Goal: Use online tool/utility: Utilize a website feature to perform a specific function

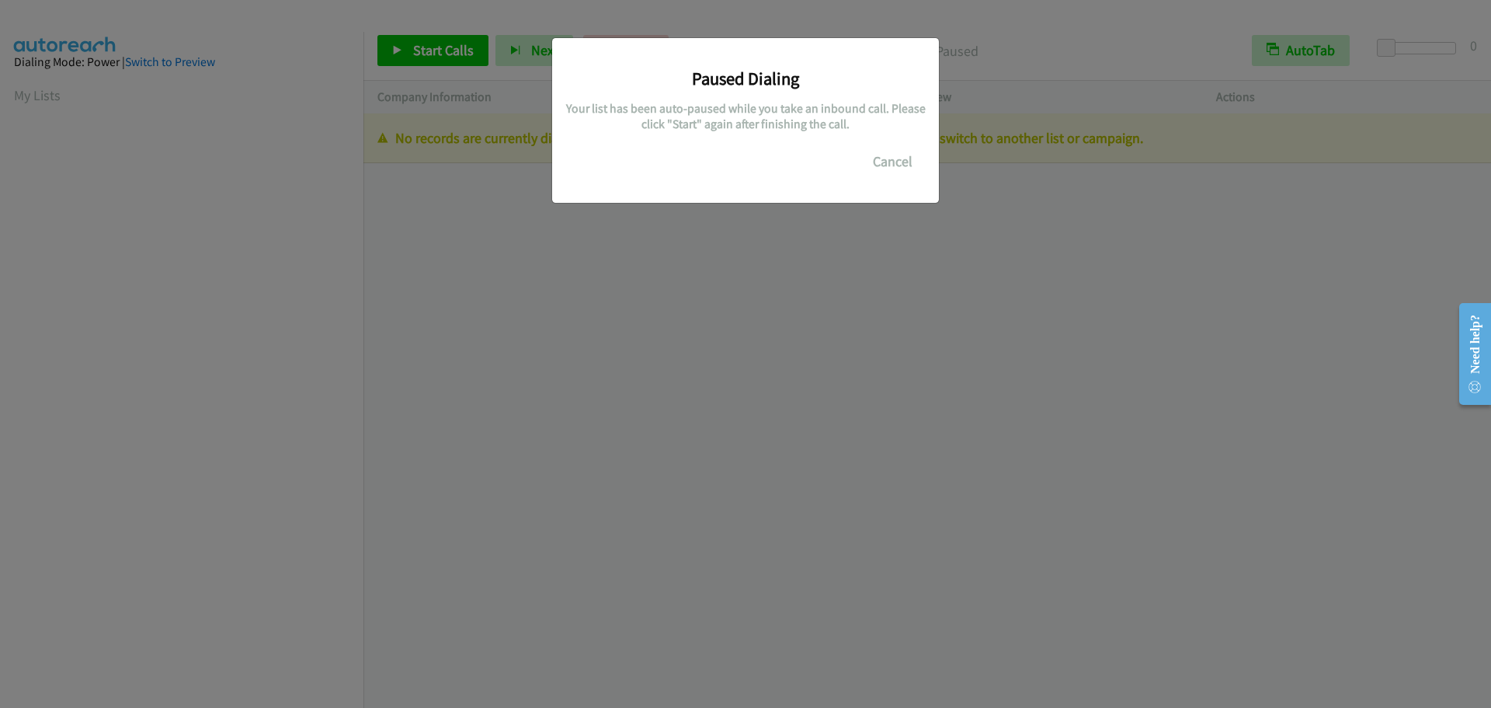
scroll to position [164, 0]
click at [893, 162] on button "Cancel" at bounding box center [892, 161] width 69 height 31
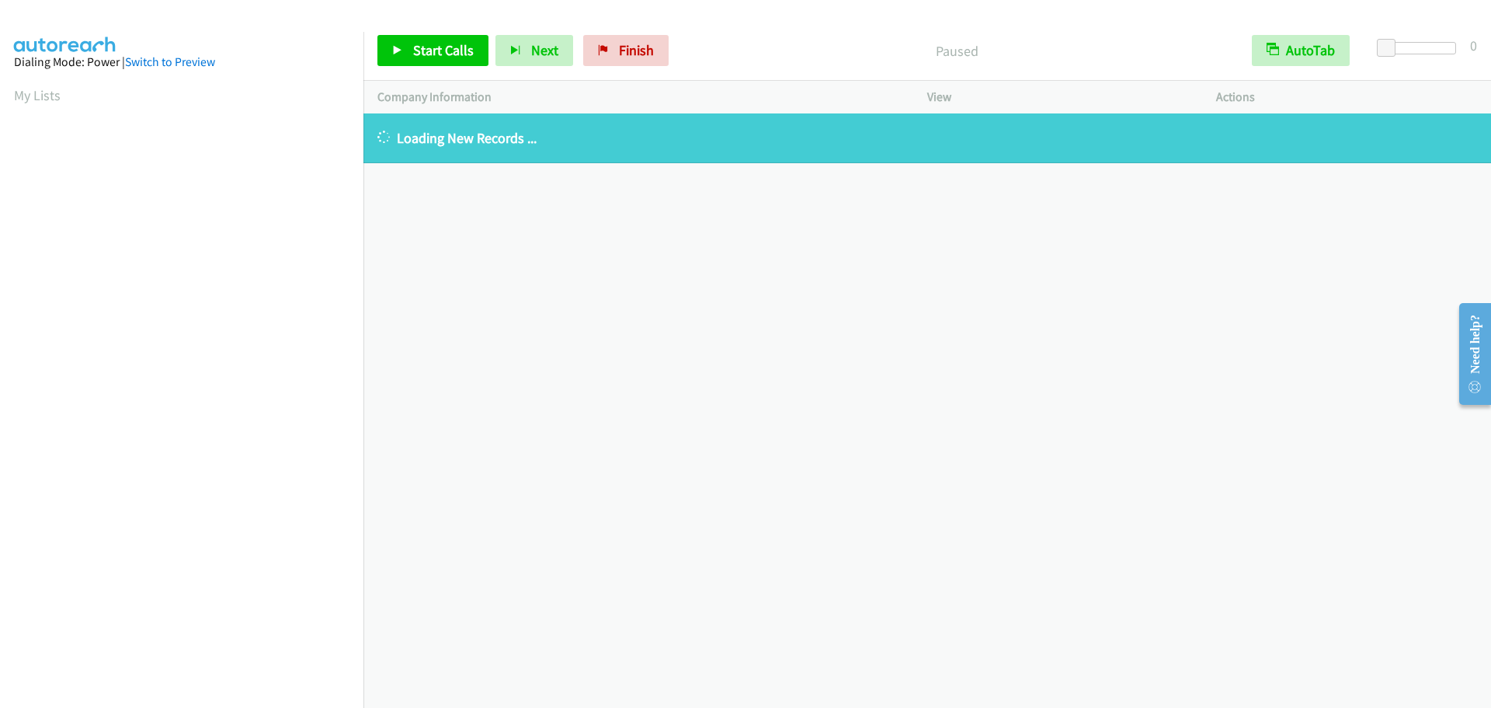
drag, startPoint x: 44, startPoint y: 94, endPoint x: 109, endPoint y: 96, distance: 64.5
click at [44, 94] on link "My Lists" at bounding box center [37, 95] width 47 height 18
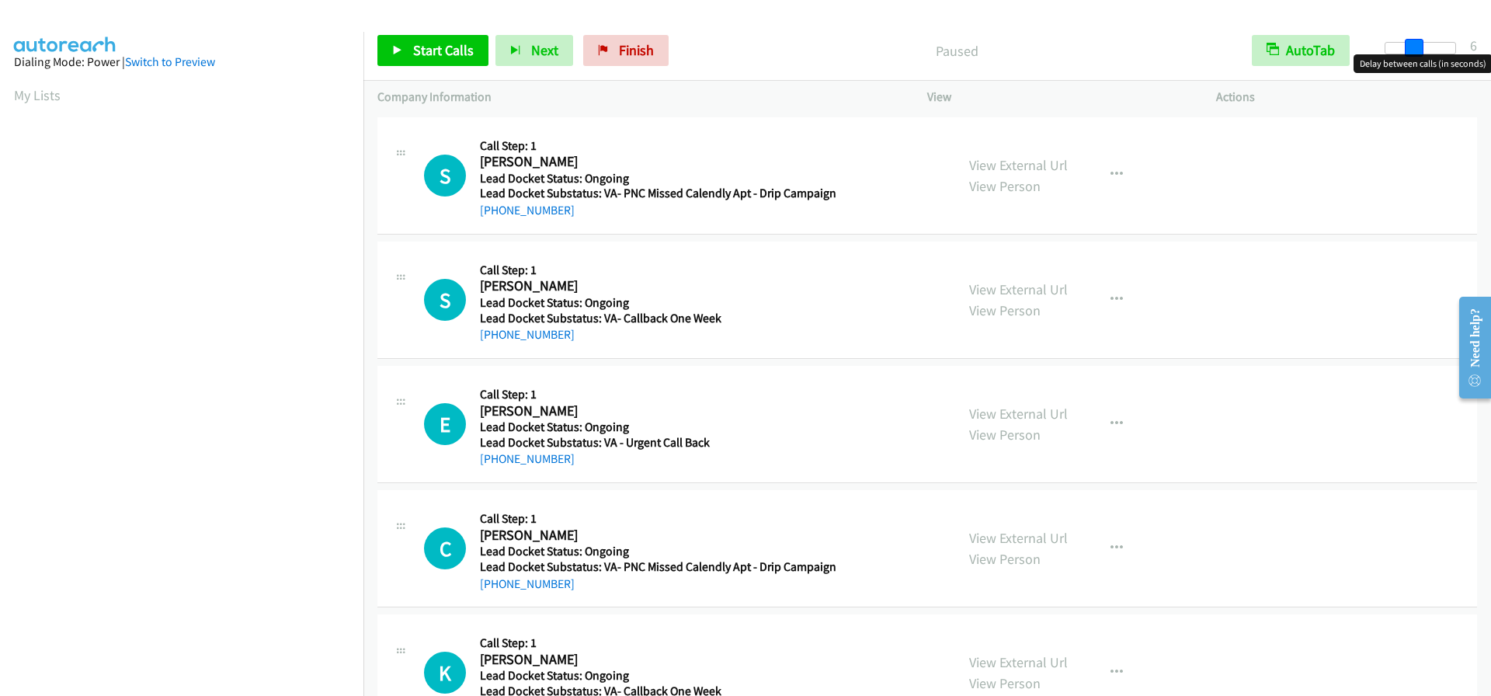
drag, startPoint x: 1387, startPoint y: 50, endPoint x: 1413, endPoint y: 50, distance: 25.6
click at [1413, 50] on span at bounding box center [1414, 48] width 19 height 19
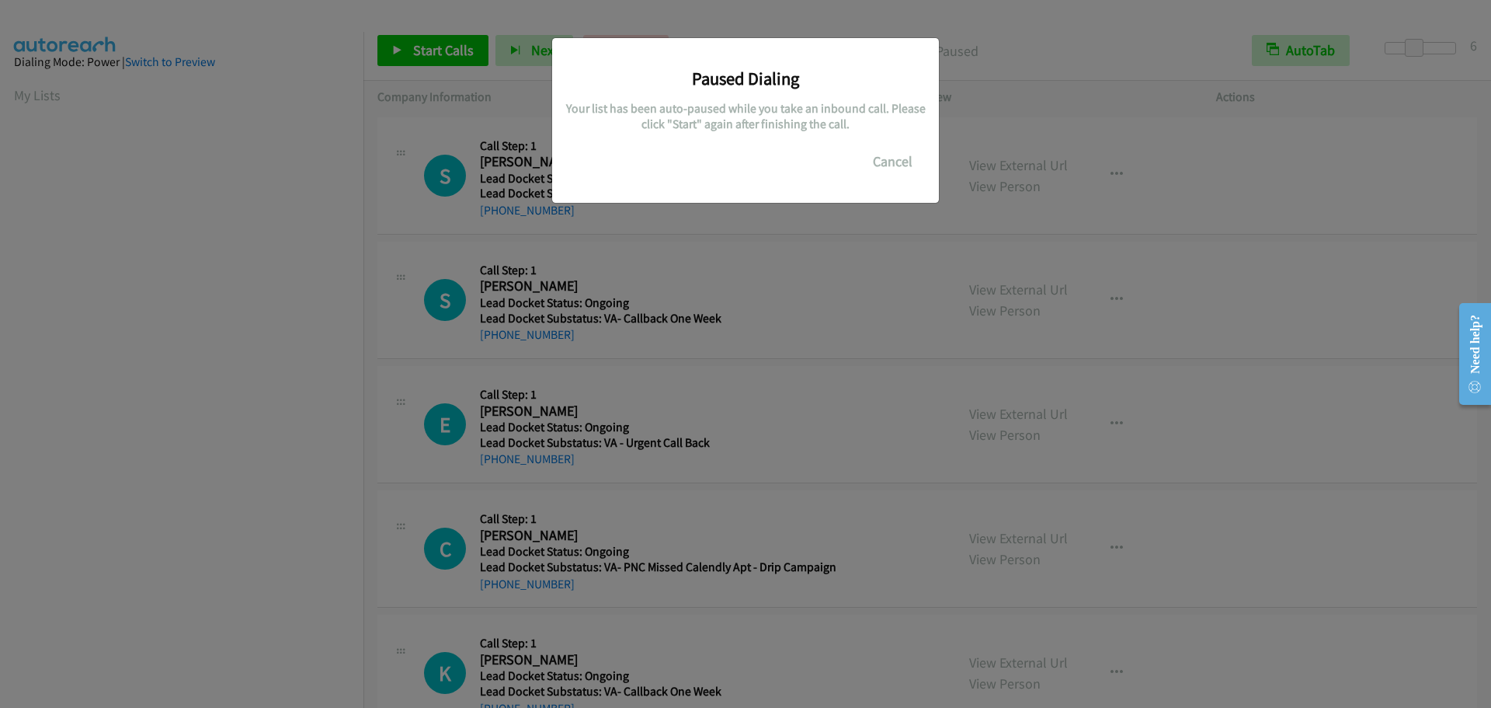
scroll to position [164, 0]
click at [901, 163] on button "Cancel" at bounding box center [892, 161] width 69 height 31
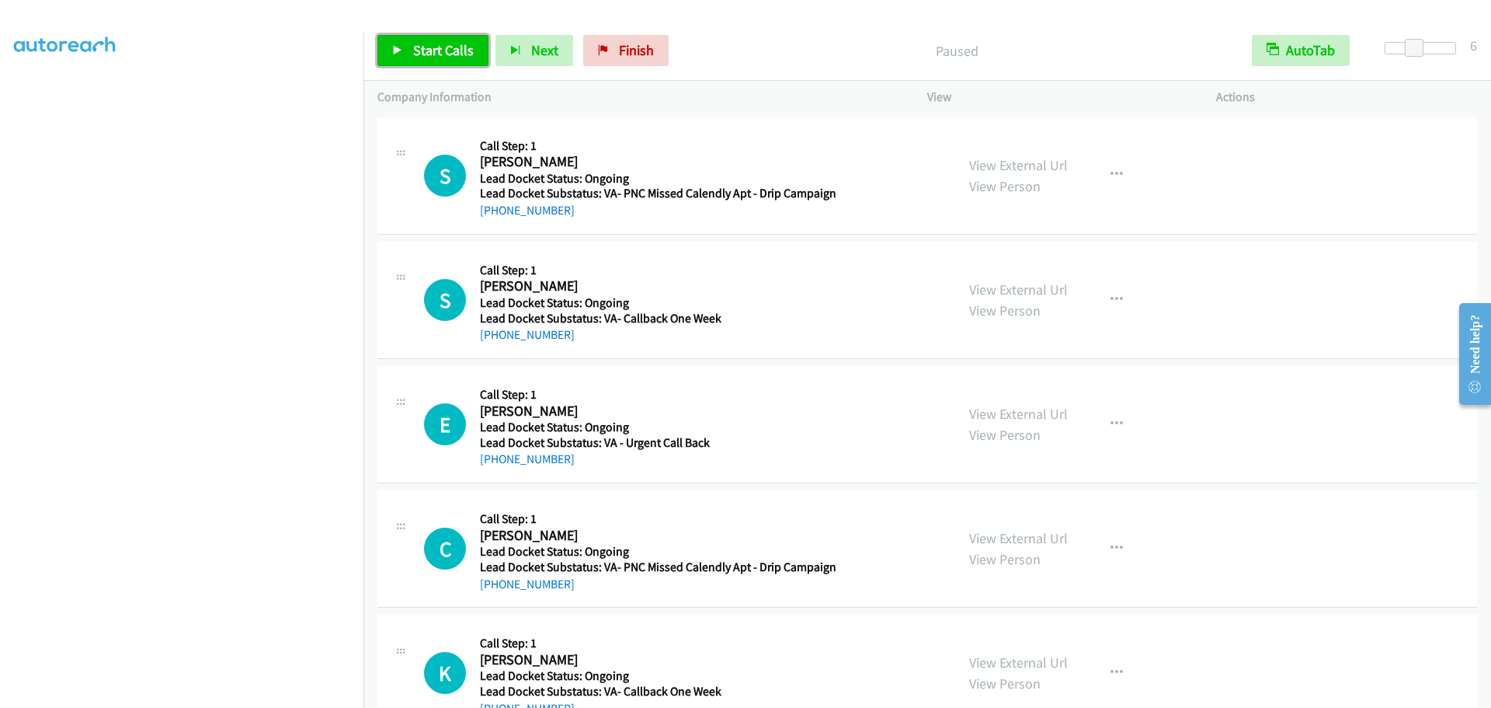
click at [439, 57] on span "Start Calls" at bounding box center [443, 50] width 61 height 18
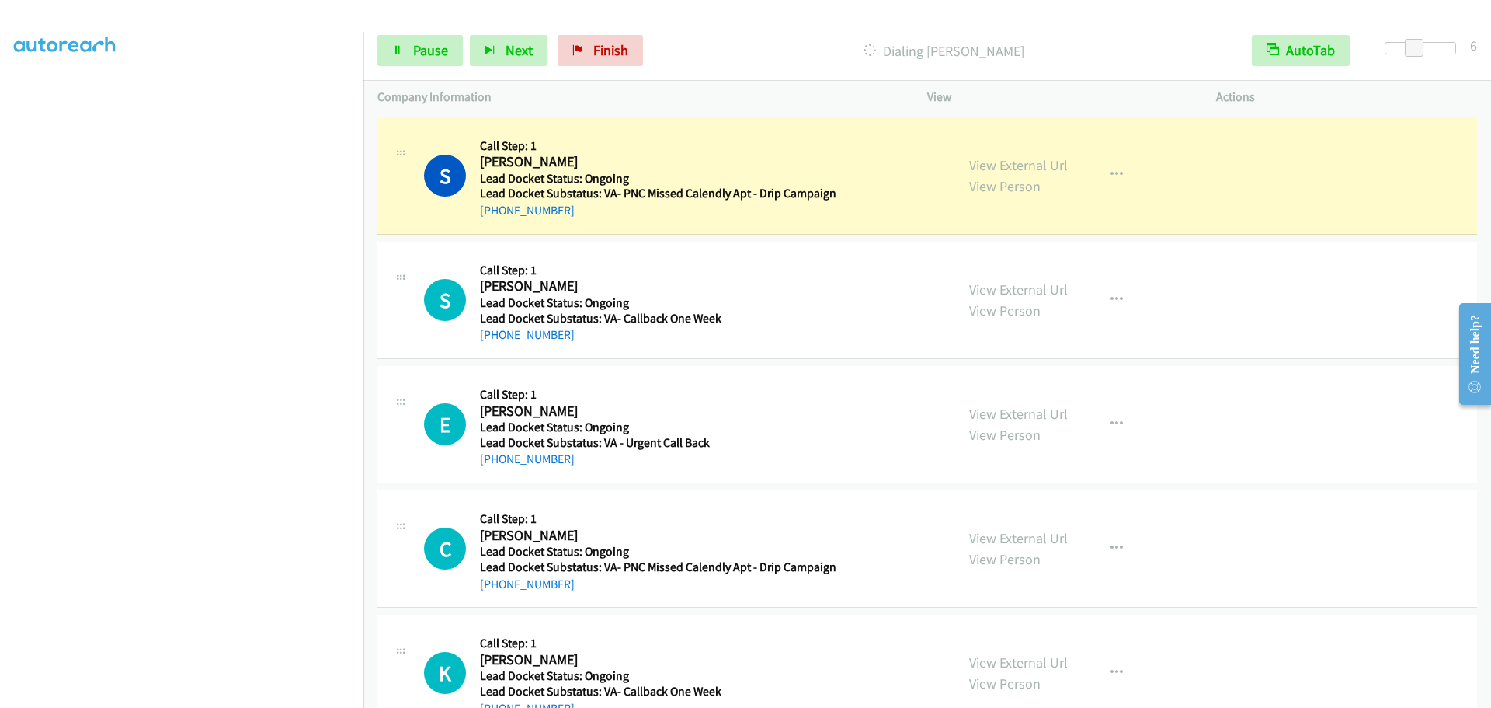
scroll to position [163, 0]
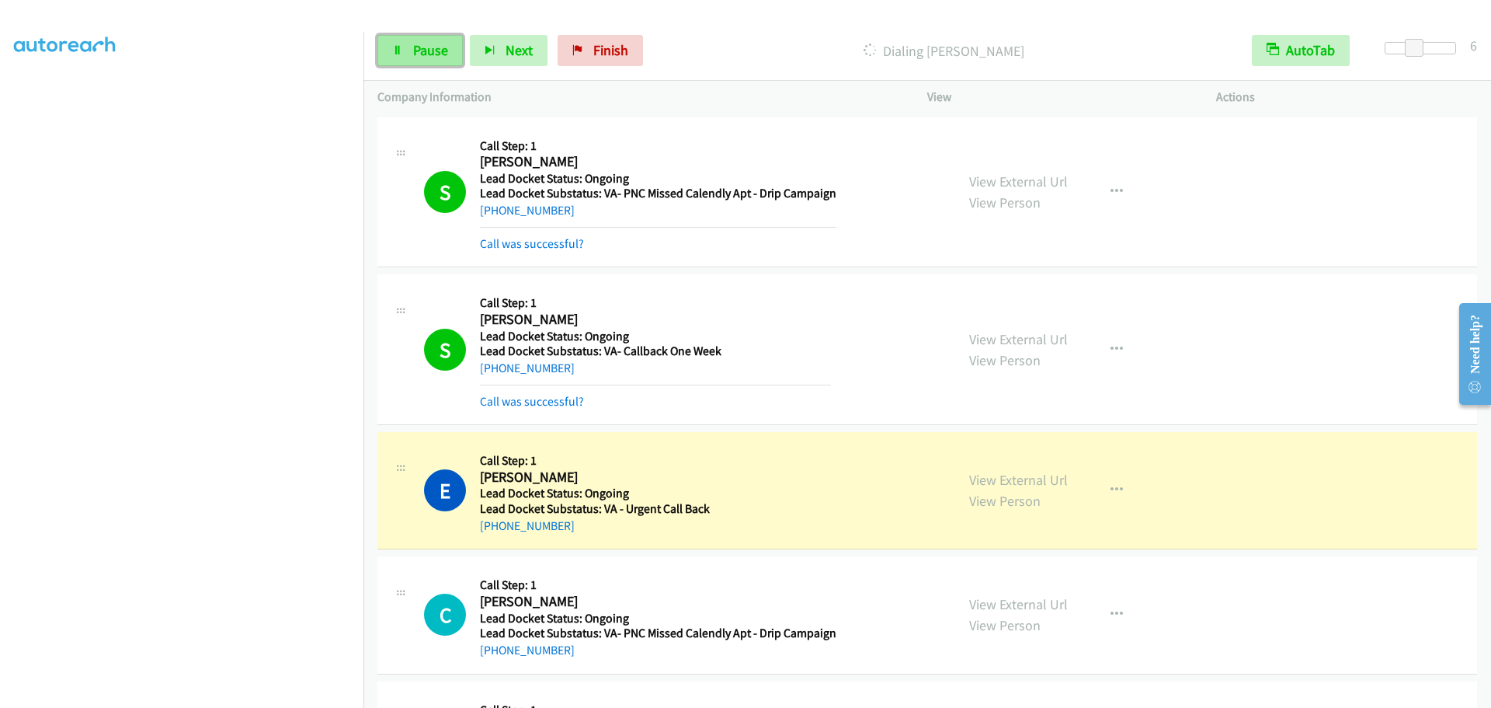
click at [428, 50] on span "Pause" at bounding box center [430, 50] width 35 height 18
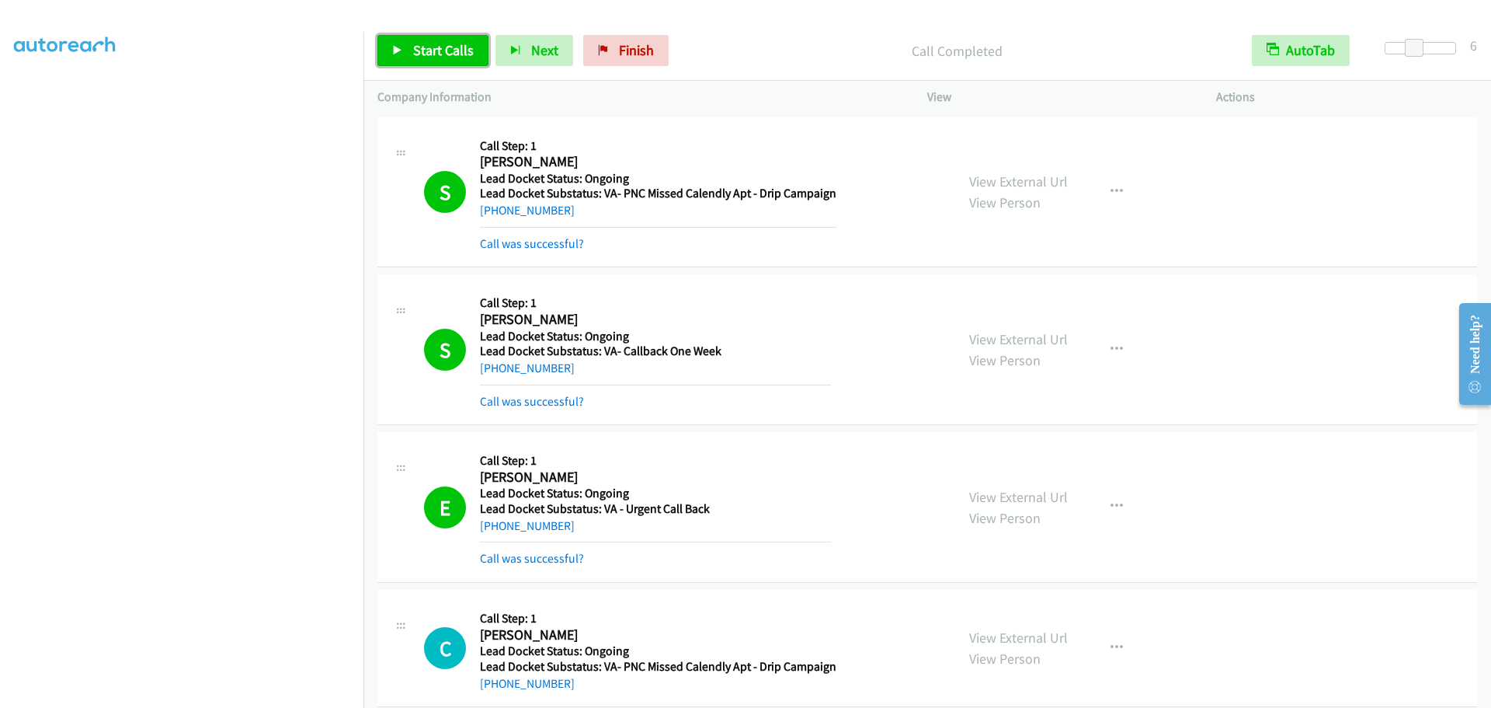
click at [439, 40] on link "Start Calls" at bounding box center [432, 50] width 111 height 31
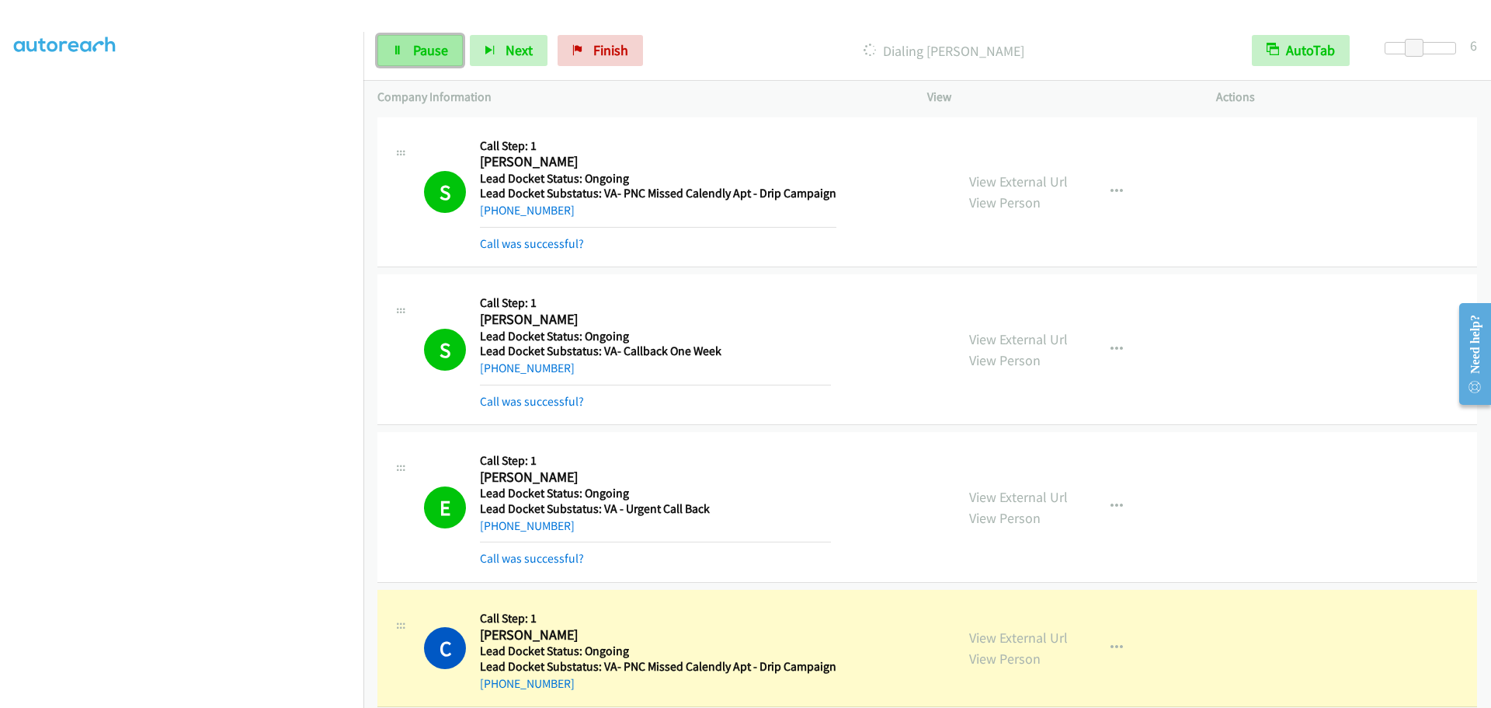
click at [440, 51] on span "Pause" at bounding box center [430, 50] width 35 height 18
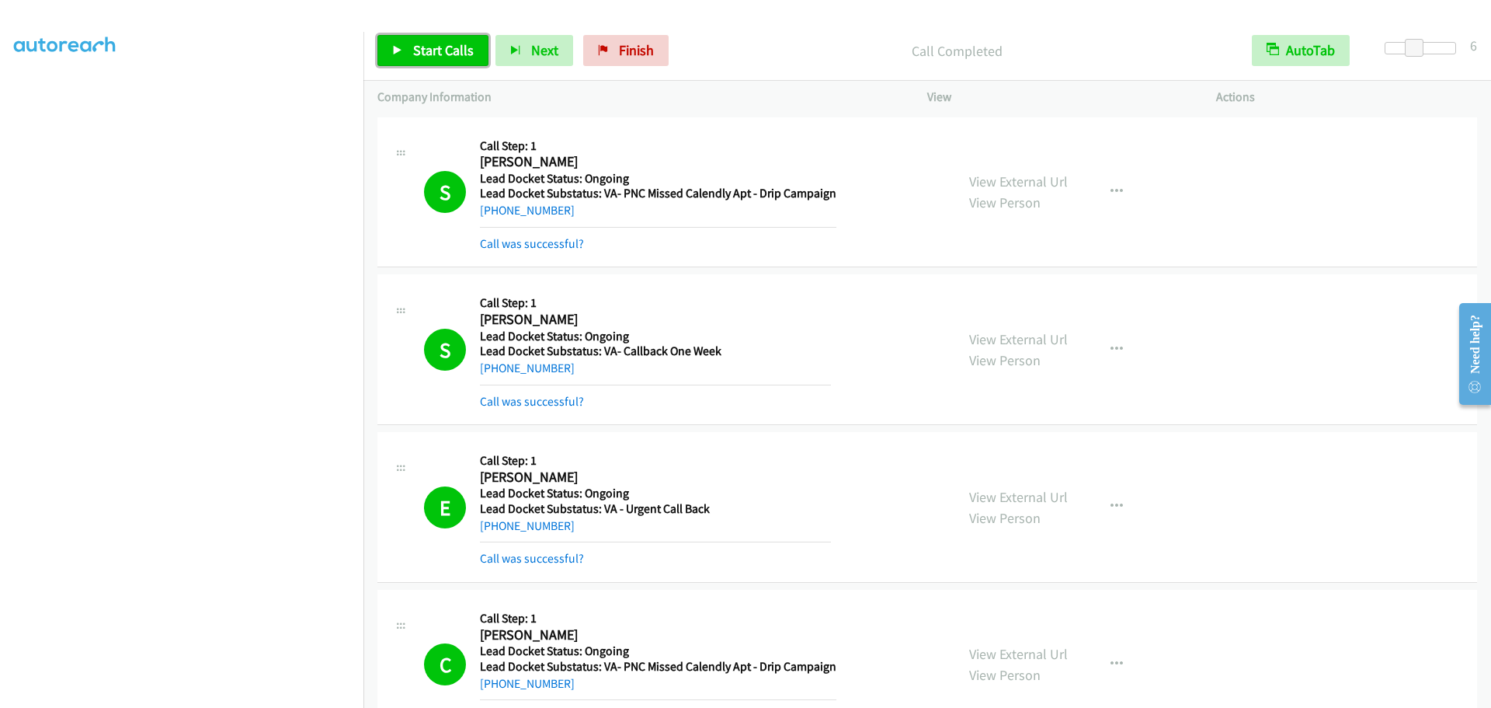
drag, startPoint x: 466, startPoint y: 46, endPoint x: 496, endPoint y: 32, distance: 32.7
click at [466, 46] on span "Start Calls" at bounding box center [443, 50] width 61 height 18
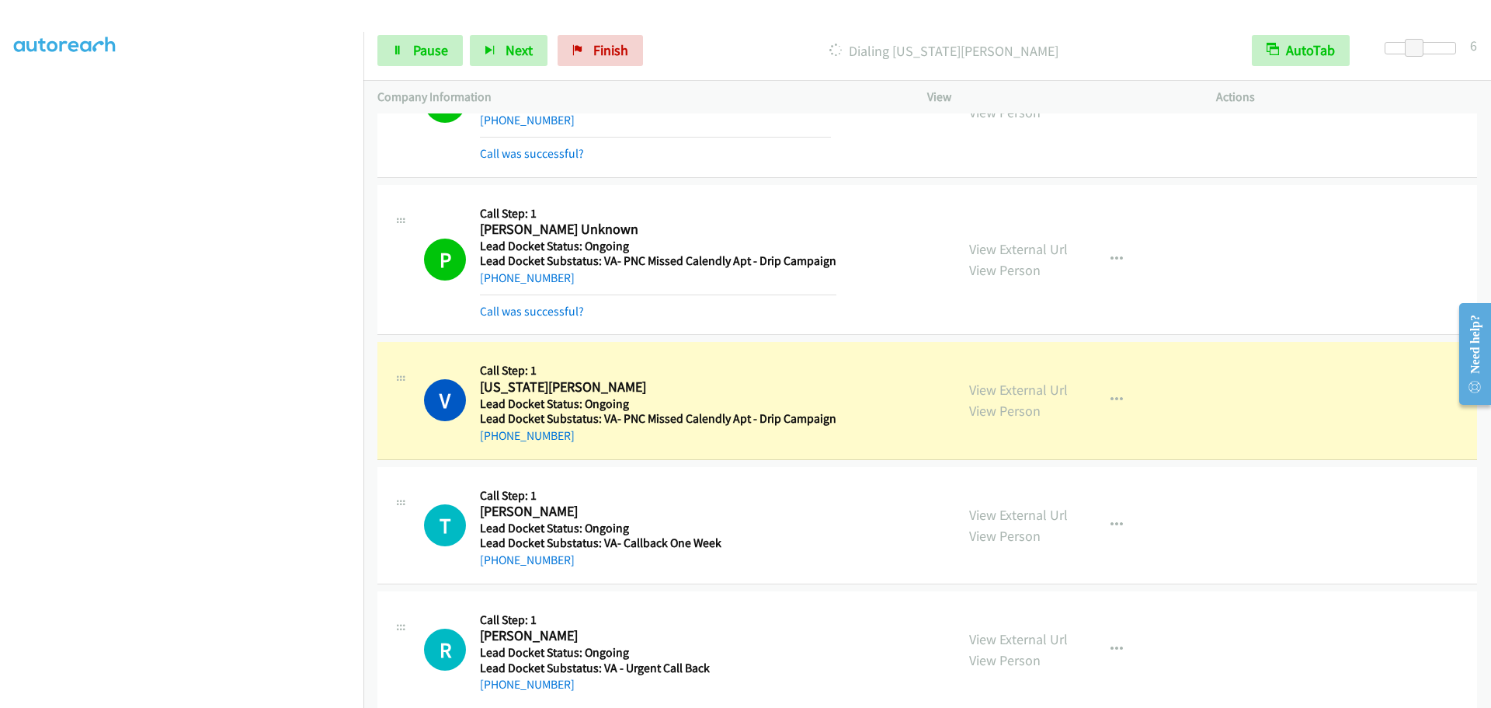
scroll to position [897, 0]
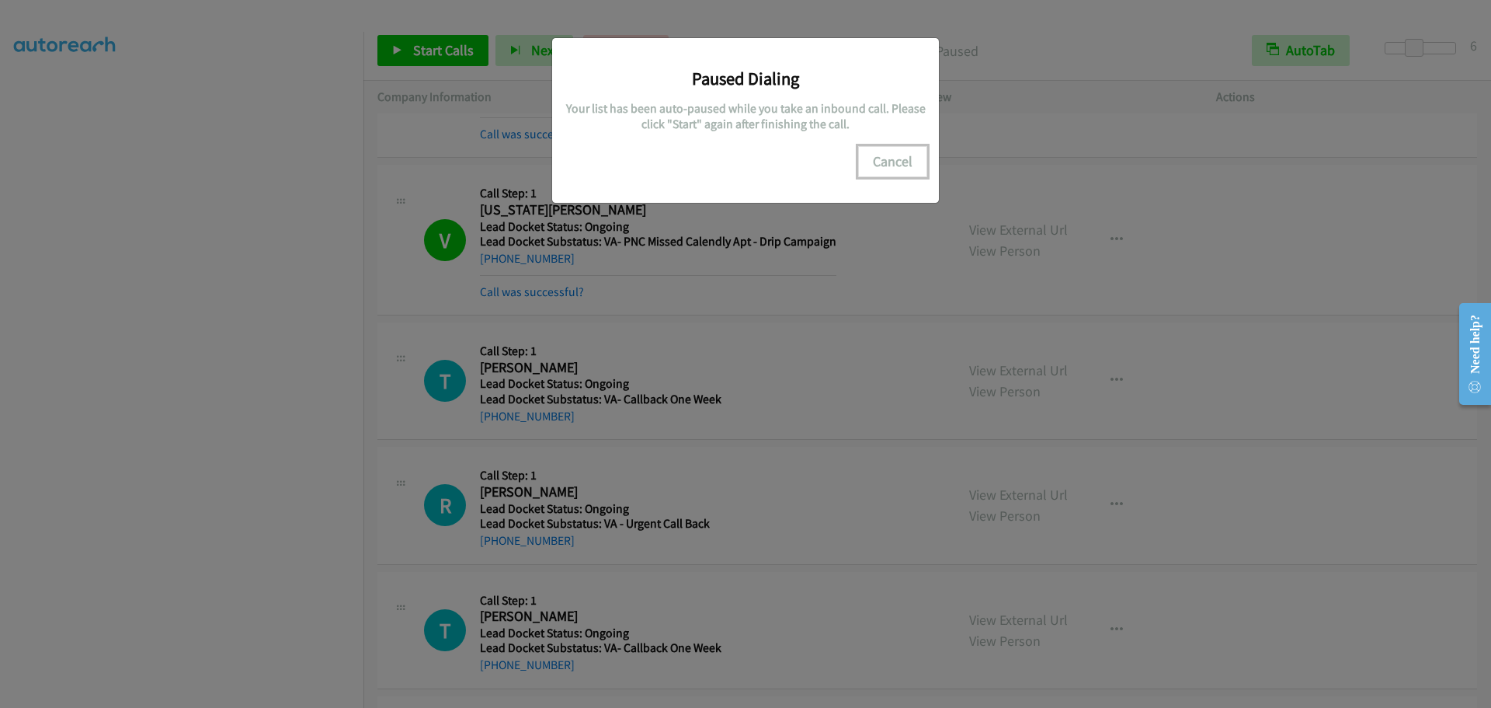
click at [887, 165] on button "Cancel" at bounding box center [892, 161] width 69 height 31
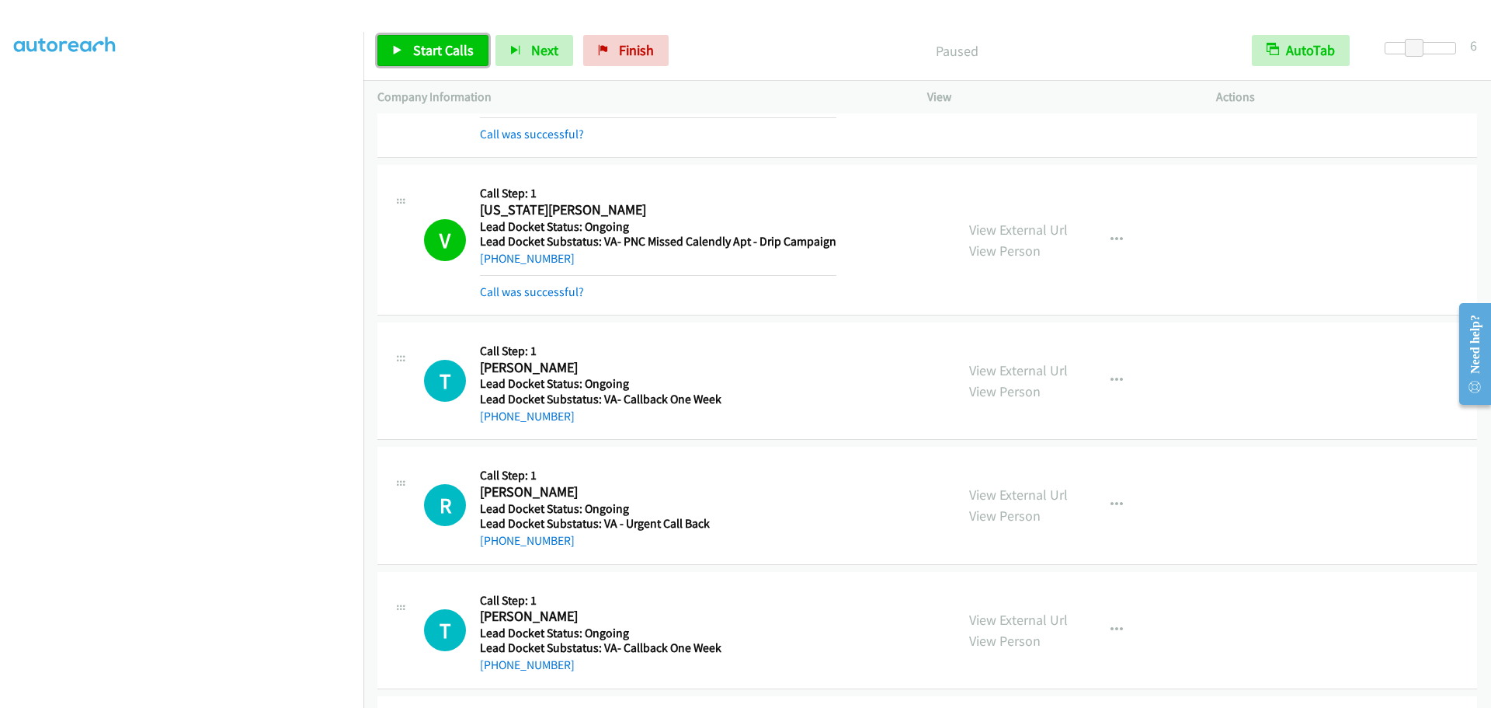
click at [450, 57] on span "Start Calls" at bounding box center [443, 50] width 61 height 18
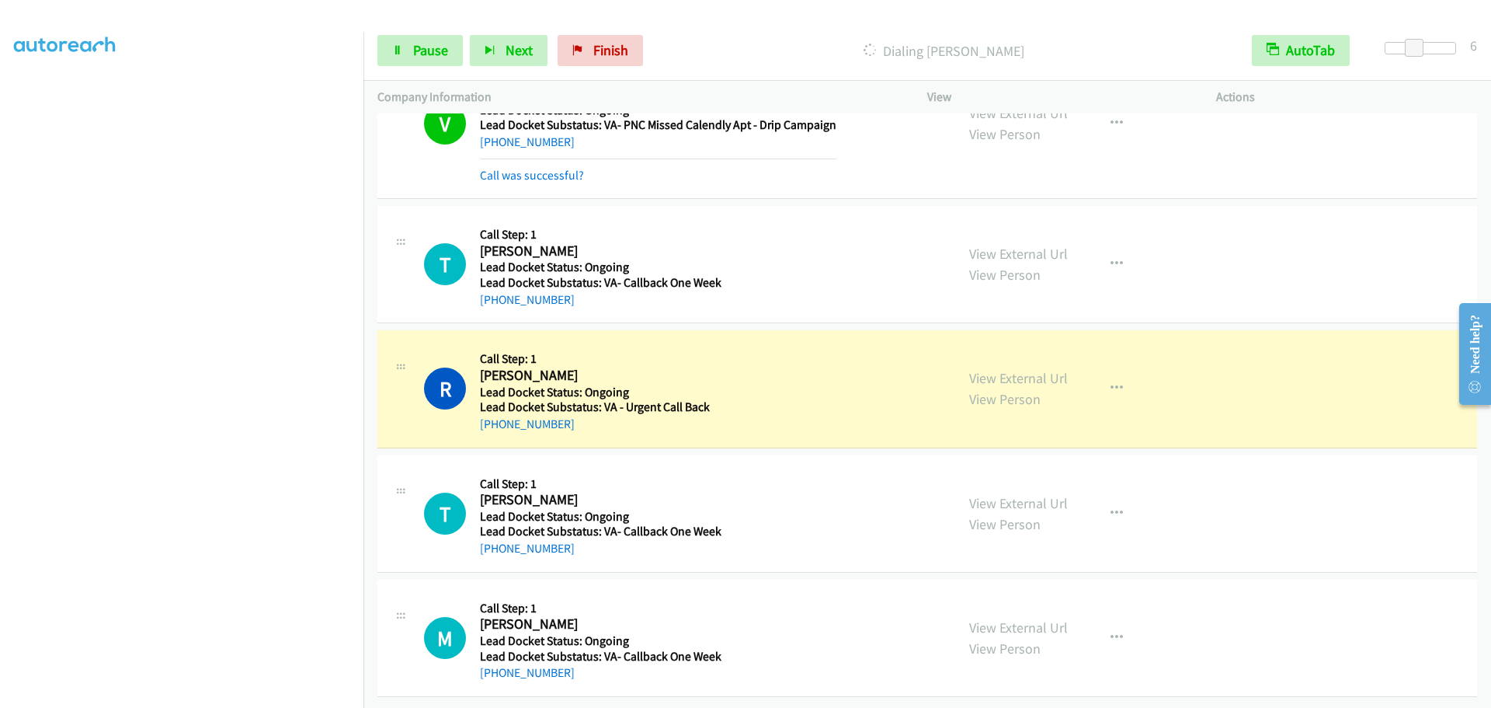
scroll to position [1025, 0]
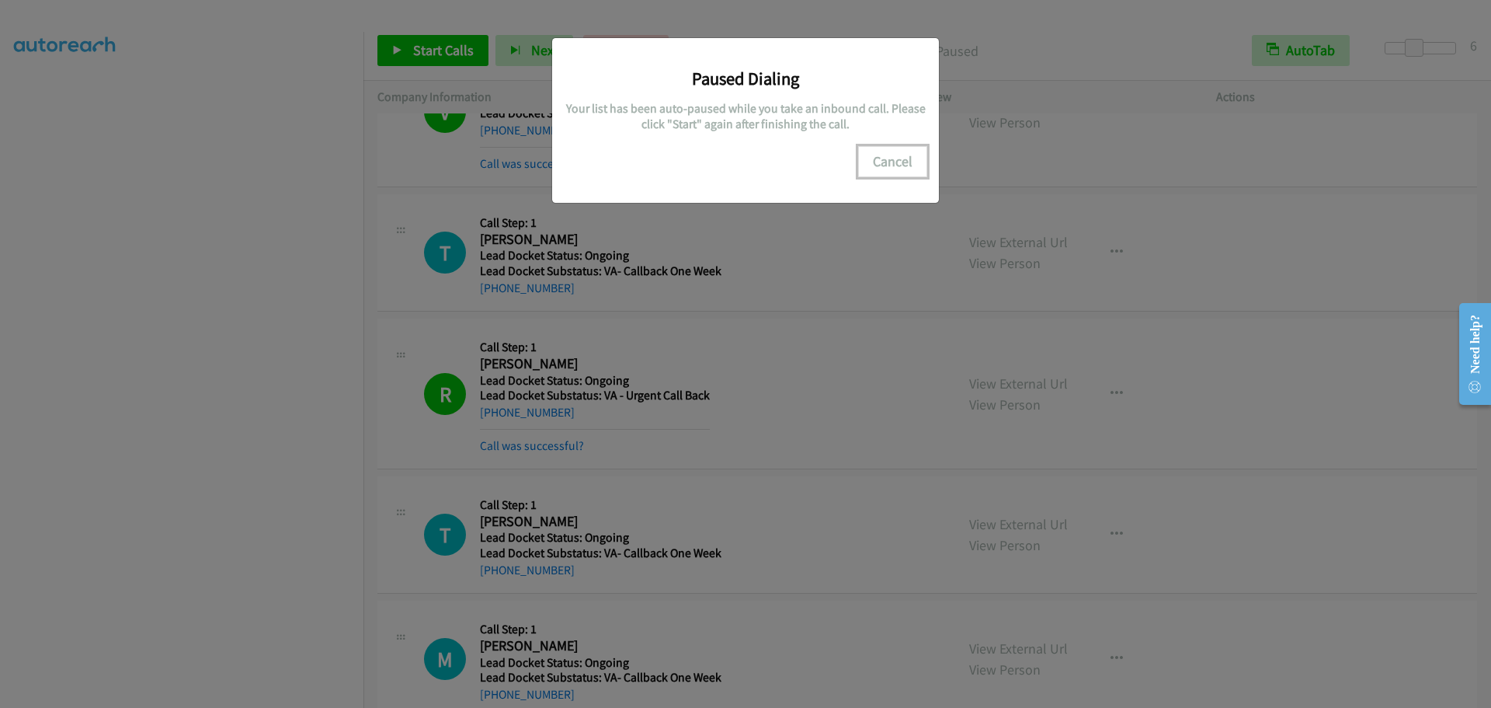
click at [894, 167] on button "Cancel" at bounding box center [892, 161] width 69 height 31
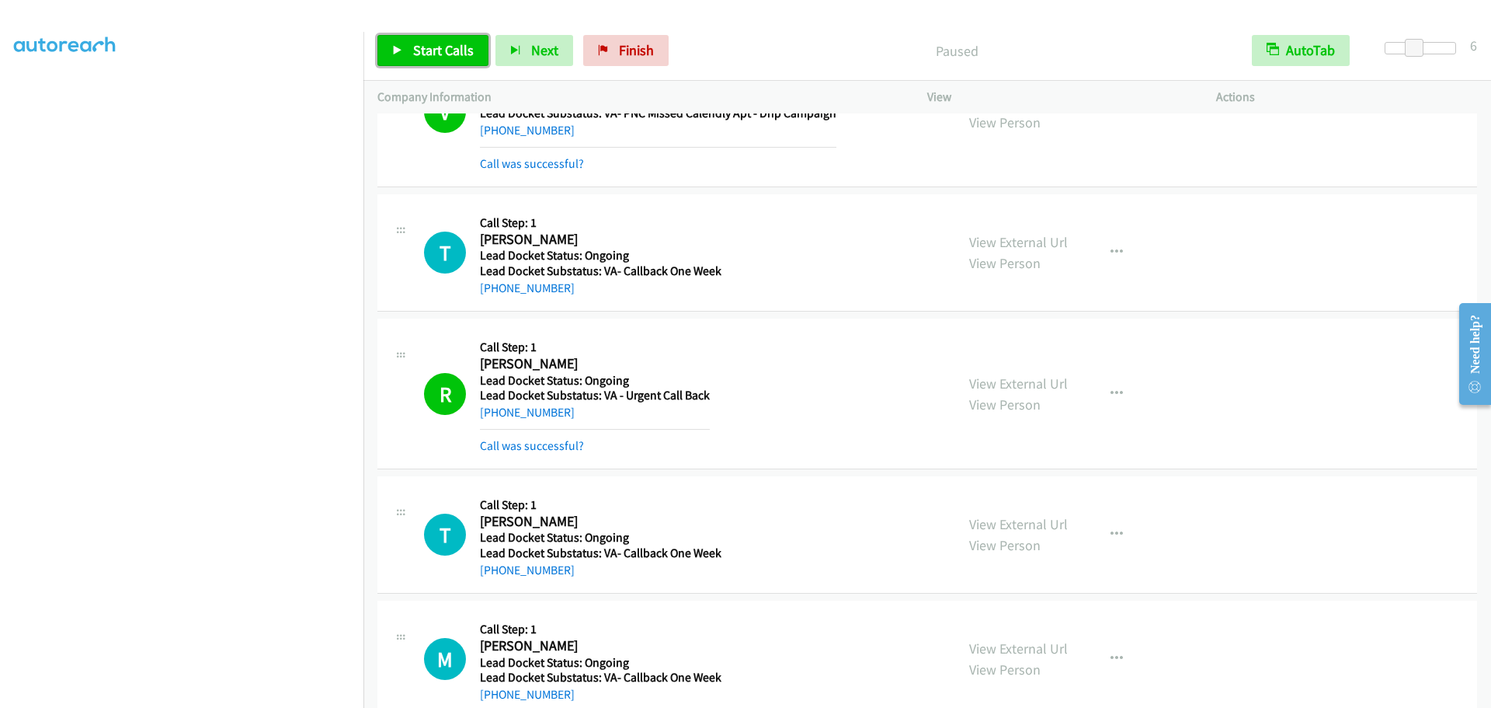
click at [443, 54] on span "Start Calls" at bounding box center [443, 50] width 61 height 18
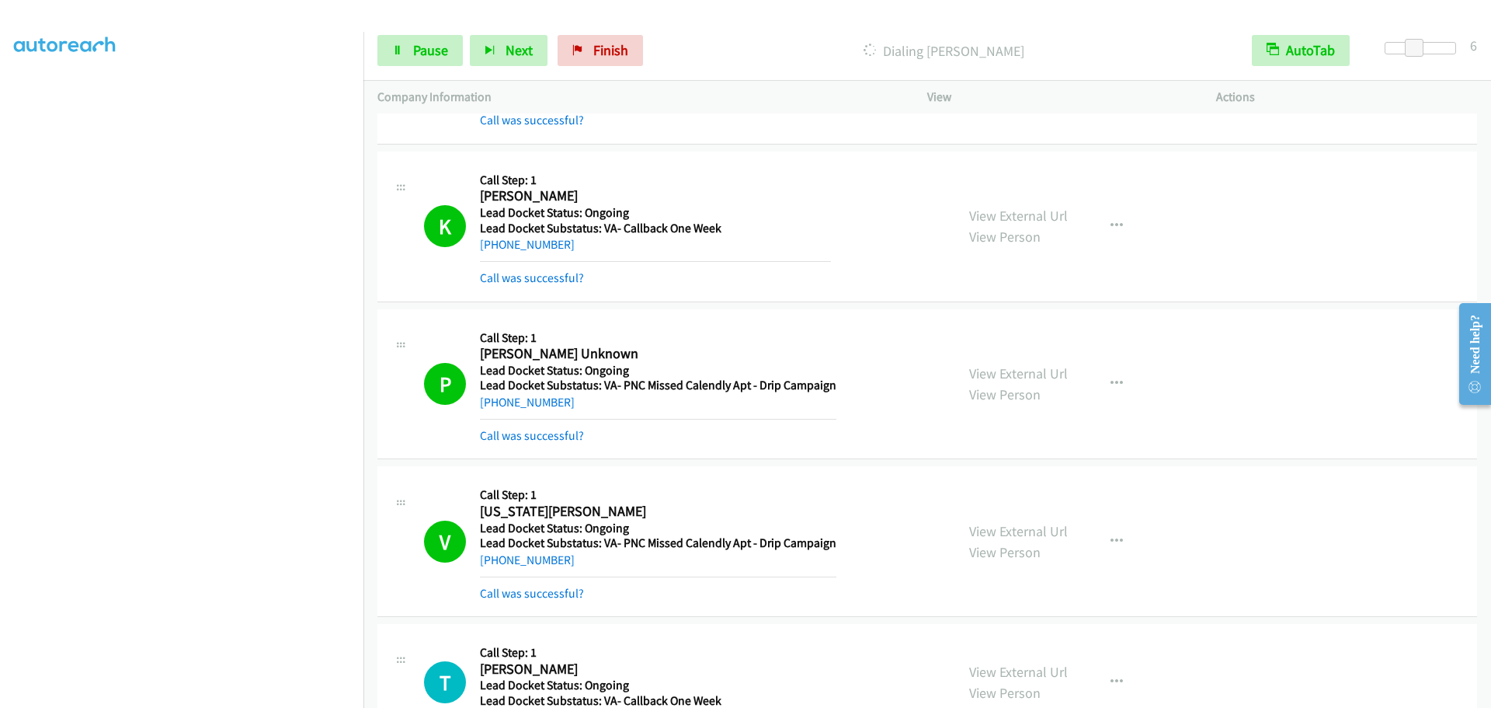
scroll to position [1059, 0]
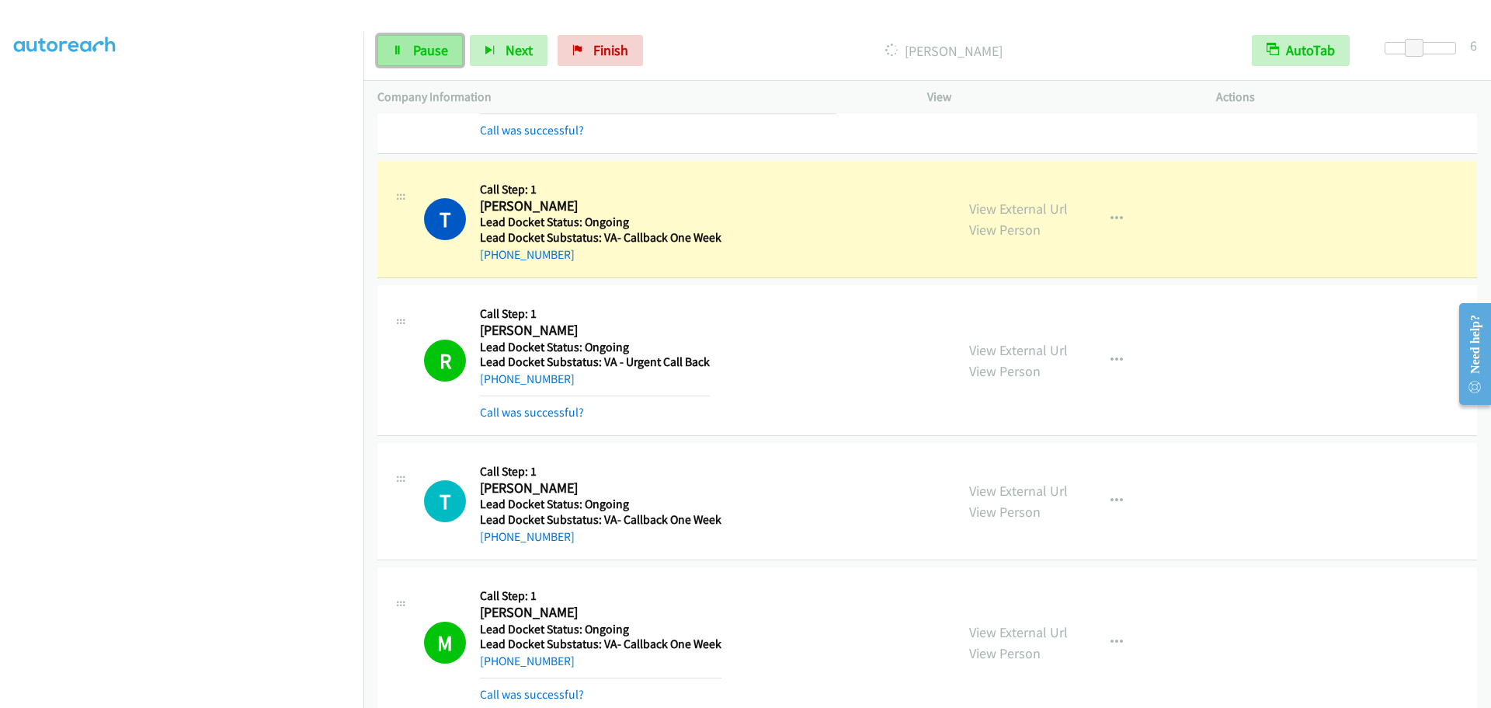
click at [433, 50] on span "Pause" at bounding box center [430, 50] width 35 height 18
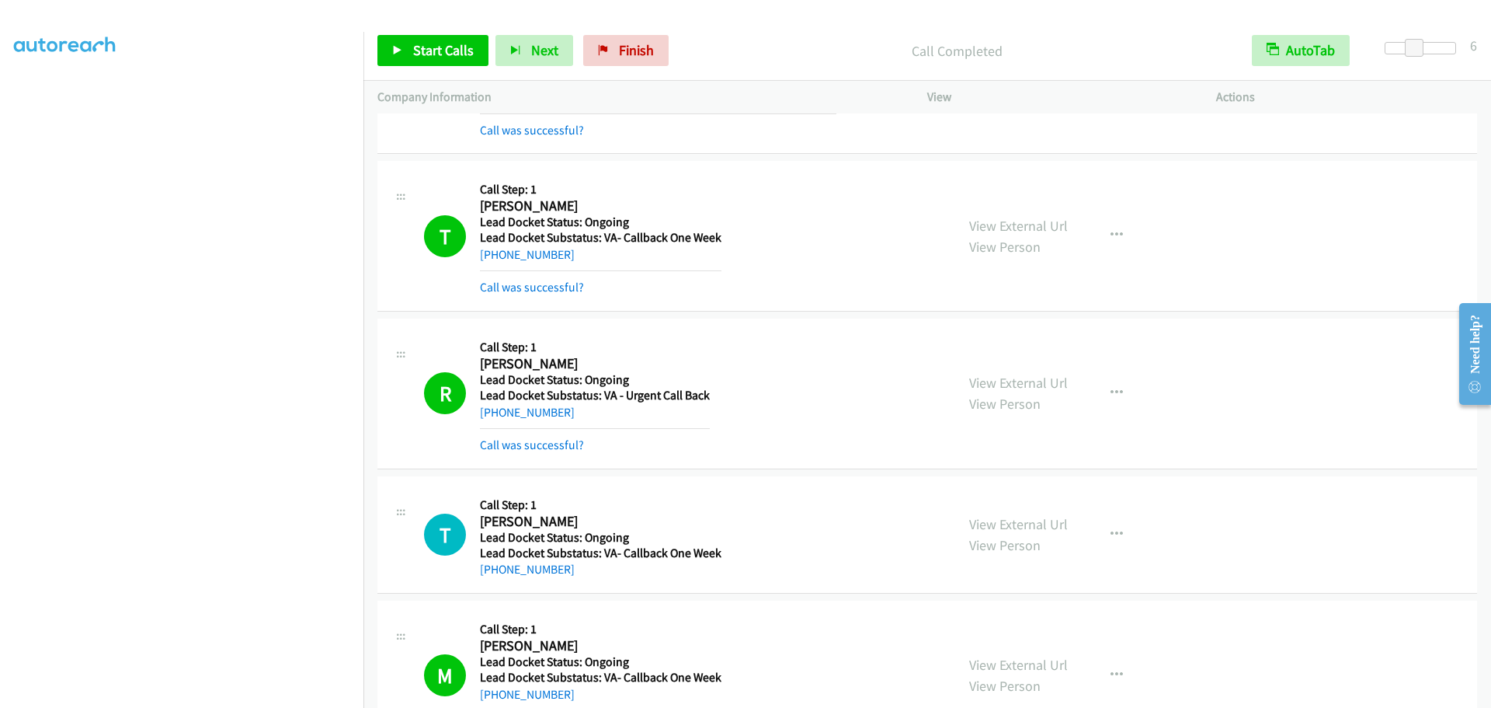
scroll to position [0, 0]
click at [48, 99] on link "My Lists" at bounding box center [37, 95] width 47 height 18
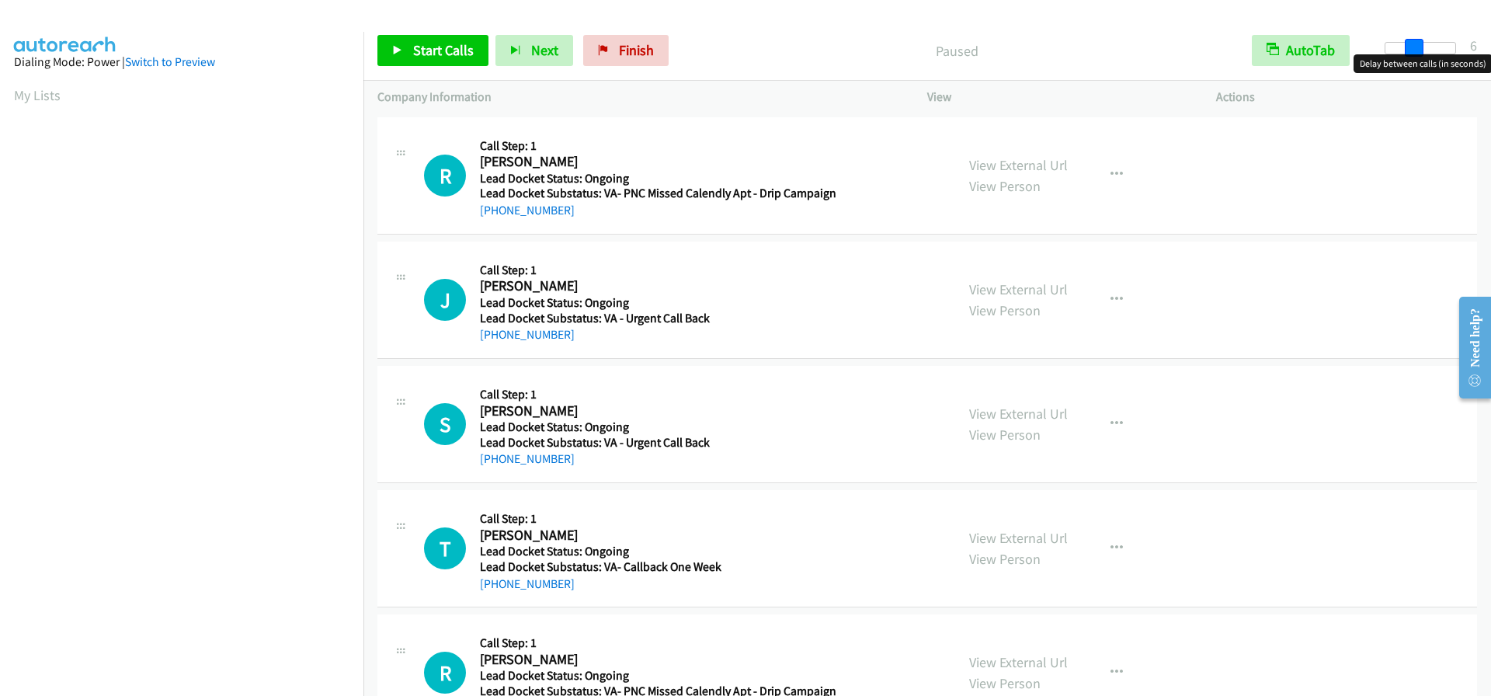
drag, startPoint x: 1385, startPoint y: 47, endPoint x: 1414, endPoint y: 47, distance: 29.5
click at [1414, 47] on span at bounding box center [1414, 48] width 19 height 19
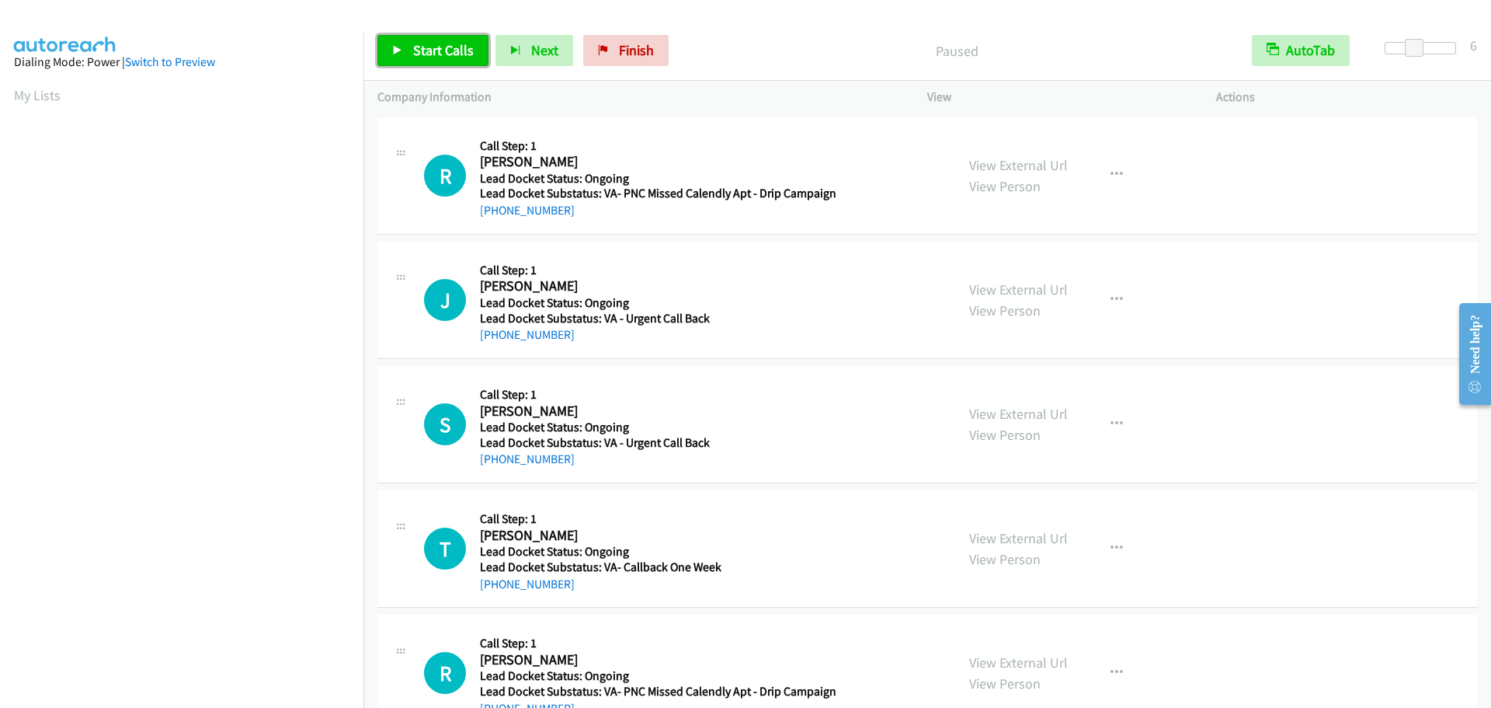
click at [450, 51] on span "Start Calls" at bounding box center [443, 50] width 61 height 18
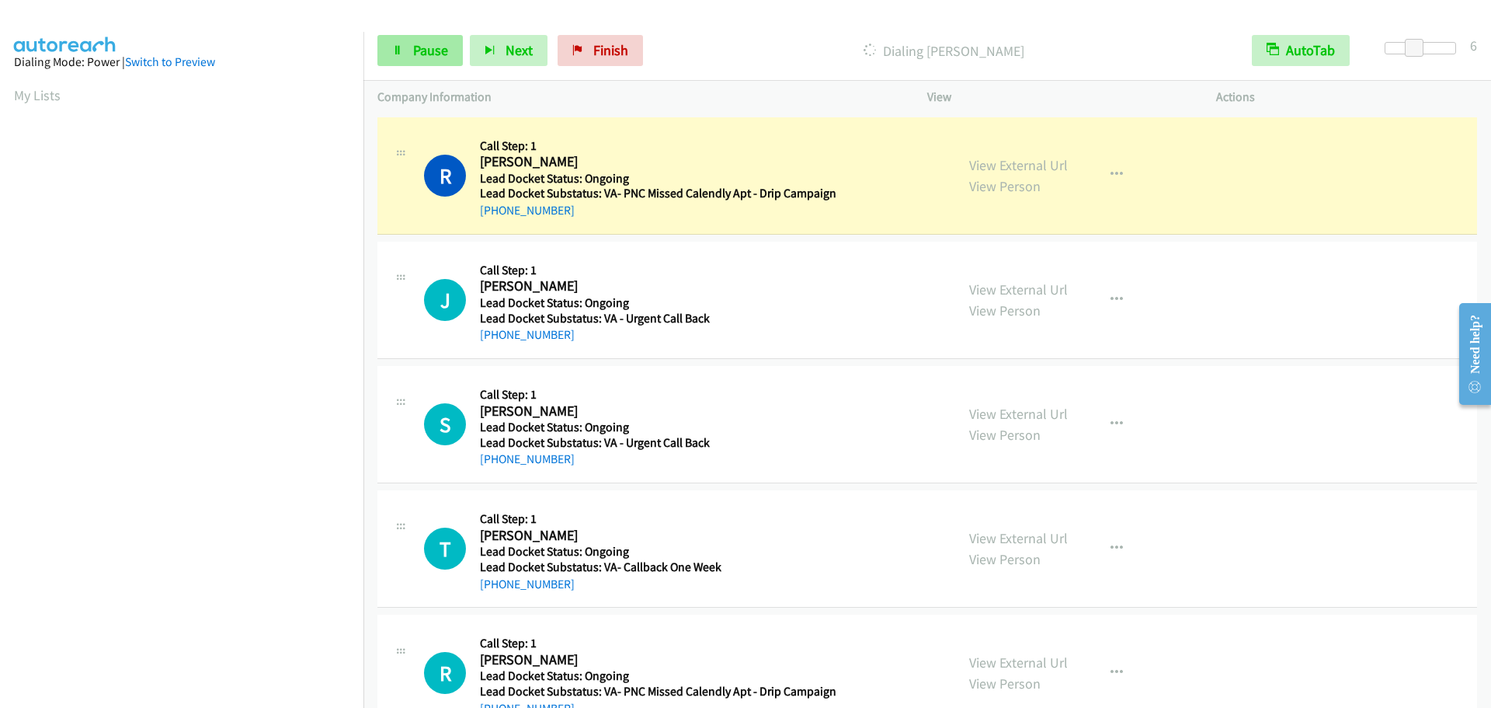
scroll to position [164, 0]
click at [436, 47] on span "Pause" at bounding box center [430, 50] width 35 height 18
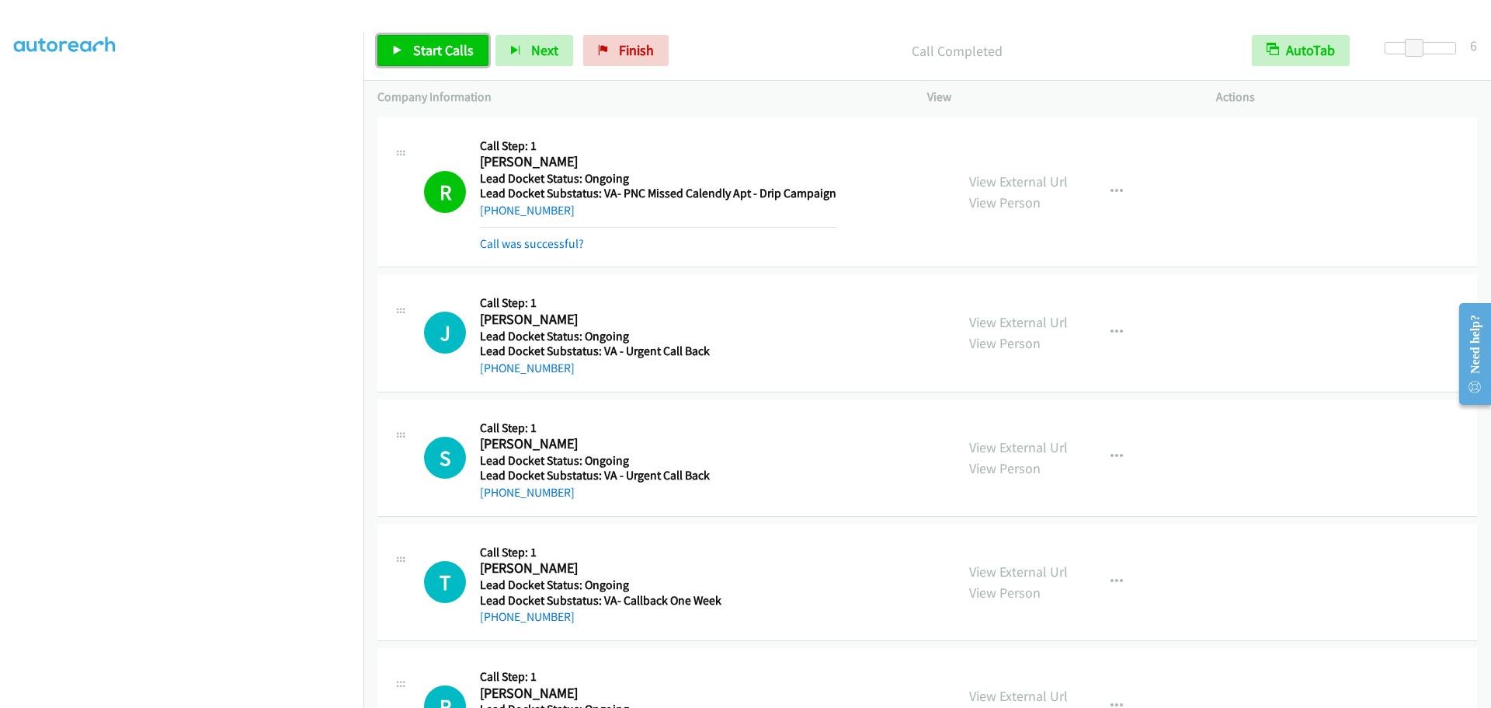
drag, startPoint x: 438, startPoint y: 43, endPoint x: 445, endPoint y: 38, distance: 8.9
click at [438, 43] on span "Start Calls" at bounding box center [443, 50] width 61 height 18
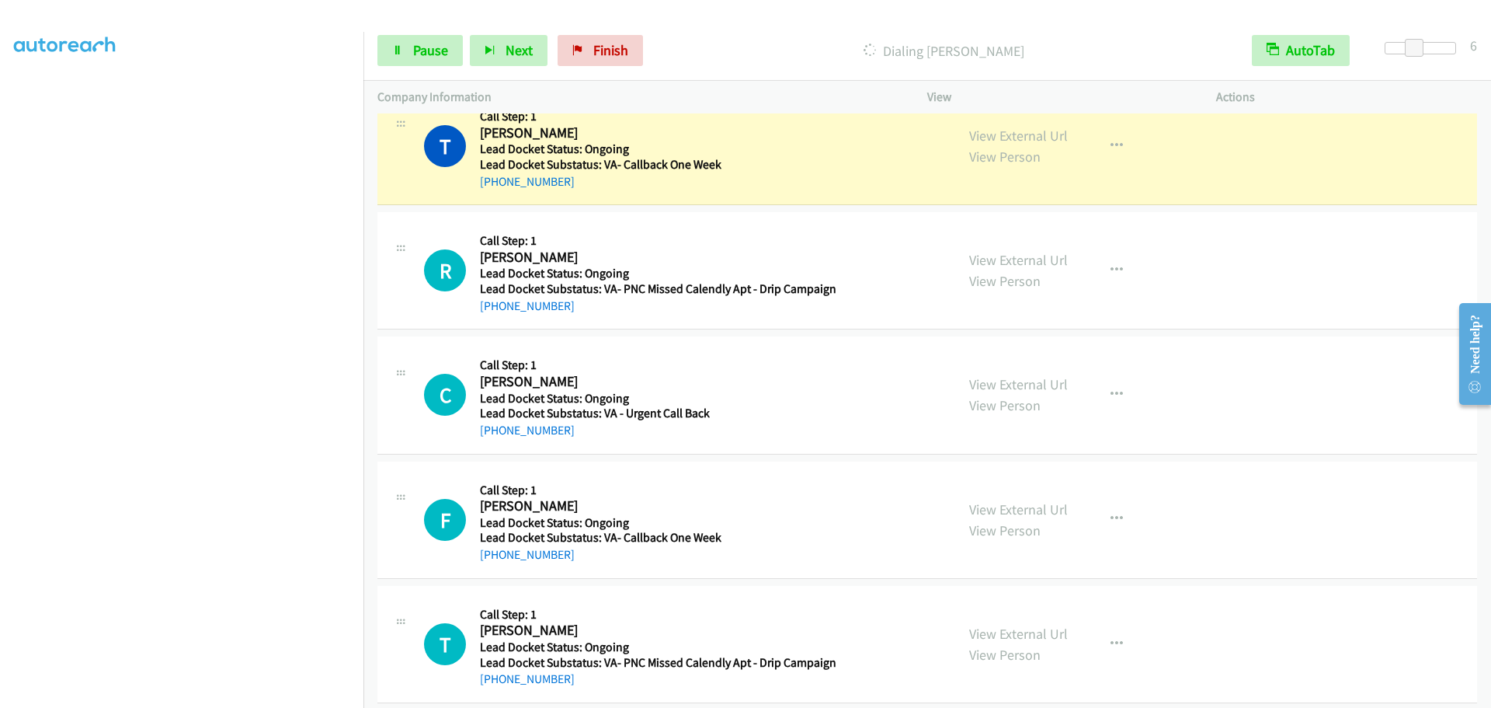
scroll to position [424, 0]
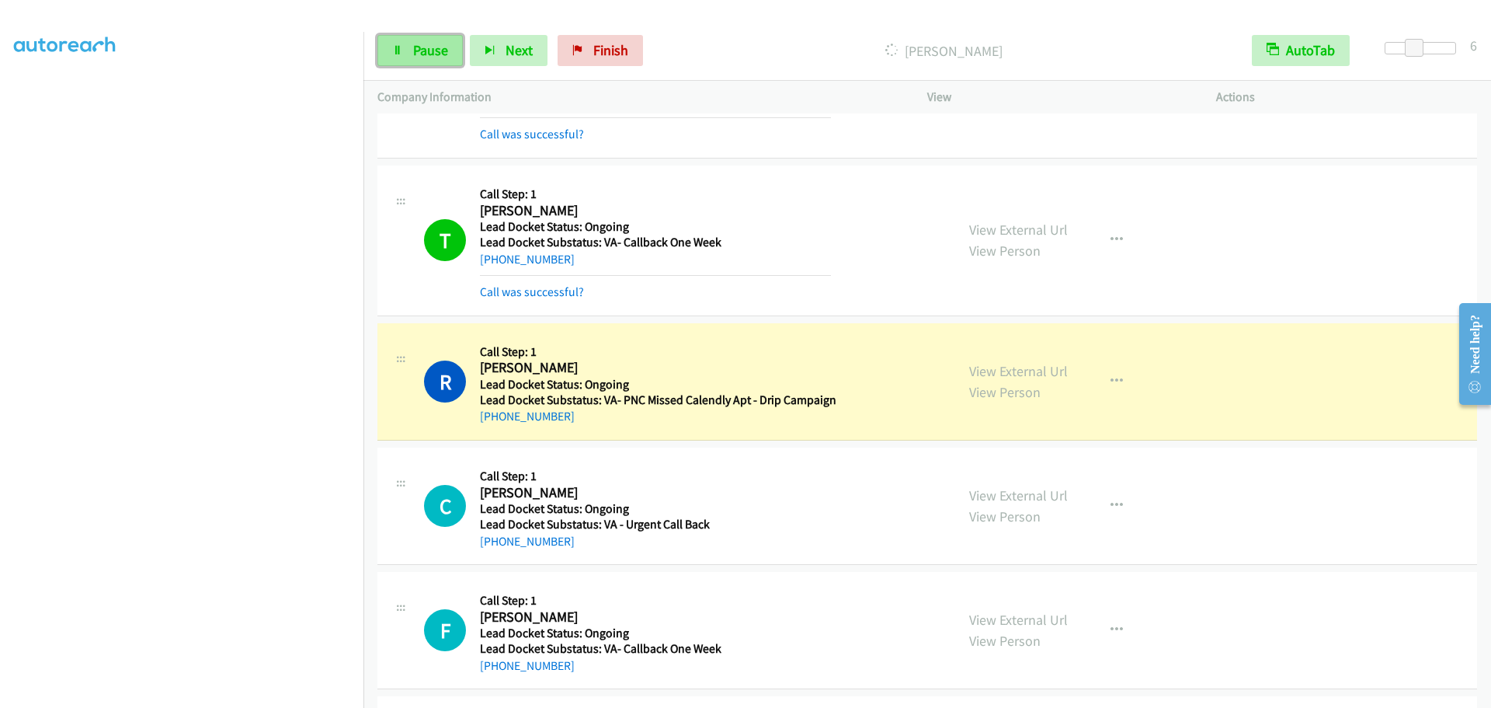
click at [433, 57] on span "Pause" at bounding box center [430, 50] width 35 height 18
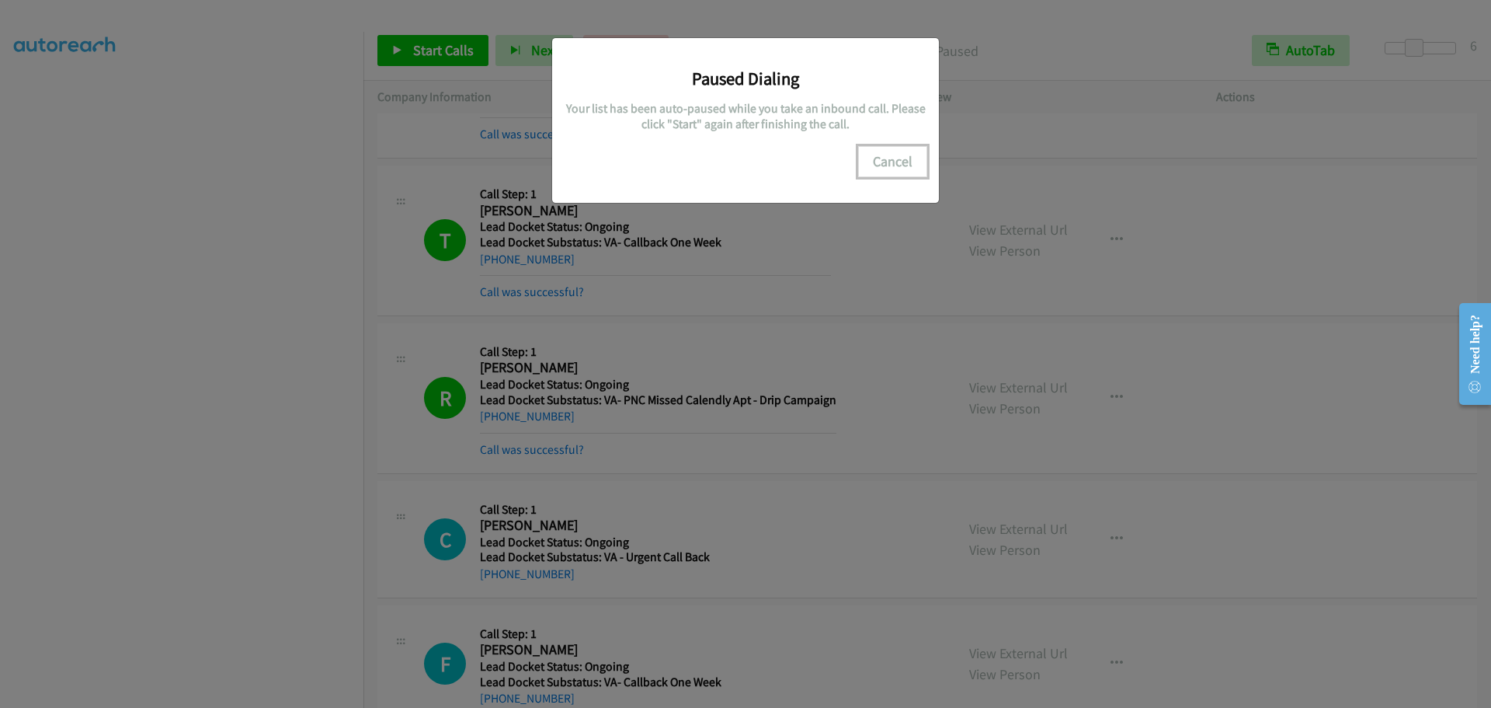
click at [882, 158] on button "Cancel" at bounding box center [892, 161] width 69 height 31
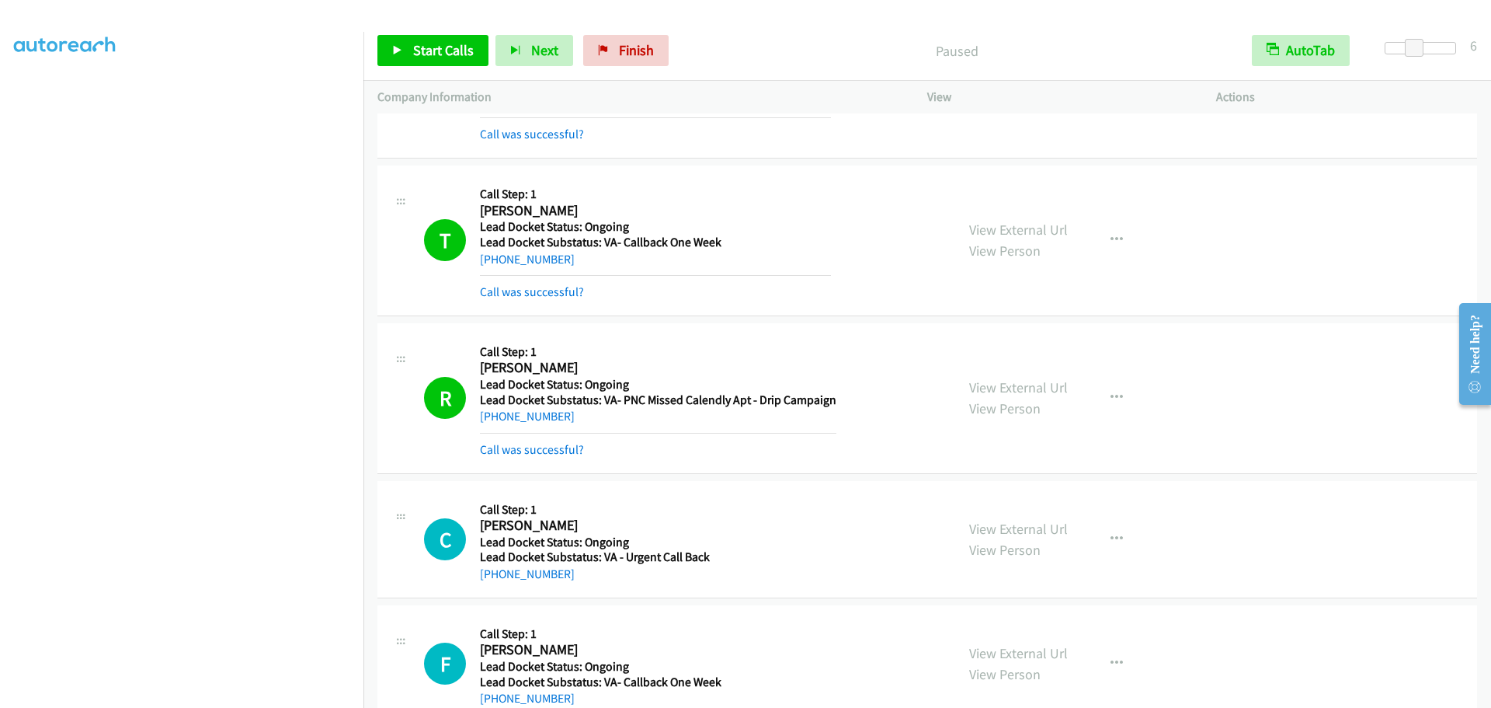
scroll to position [0, 0]
click at [35, 92] on link "My Lists" at bounding box center [37, 95] width 47 height 18
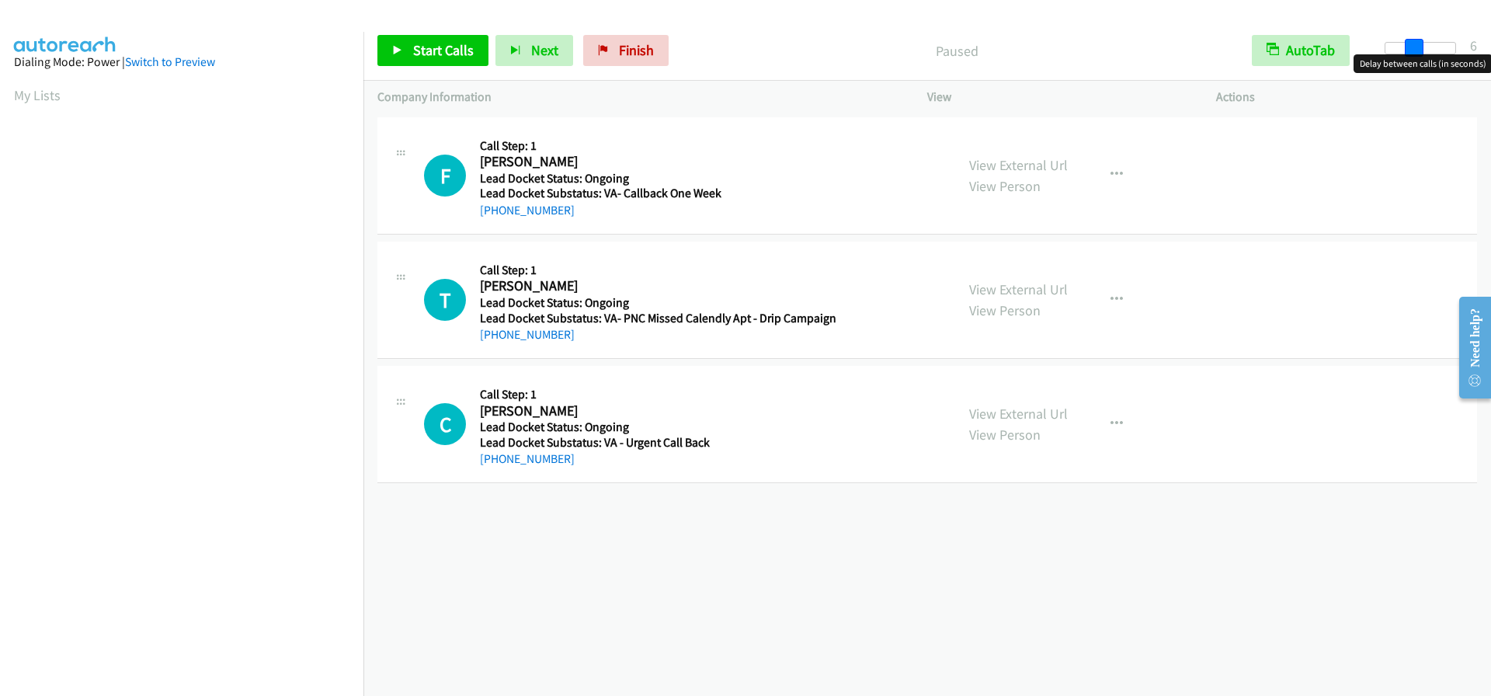
drag, startPoint x: 1392, startPoint y: 46, endPoint x: 1421, endPoint y: 47, distance: 29.5
click at [1421, 47] on span at bounding box center [1414, 48] width 19 height 19
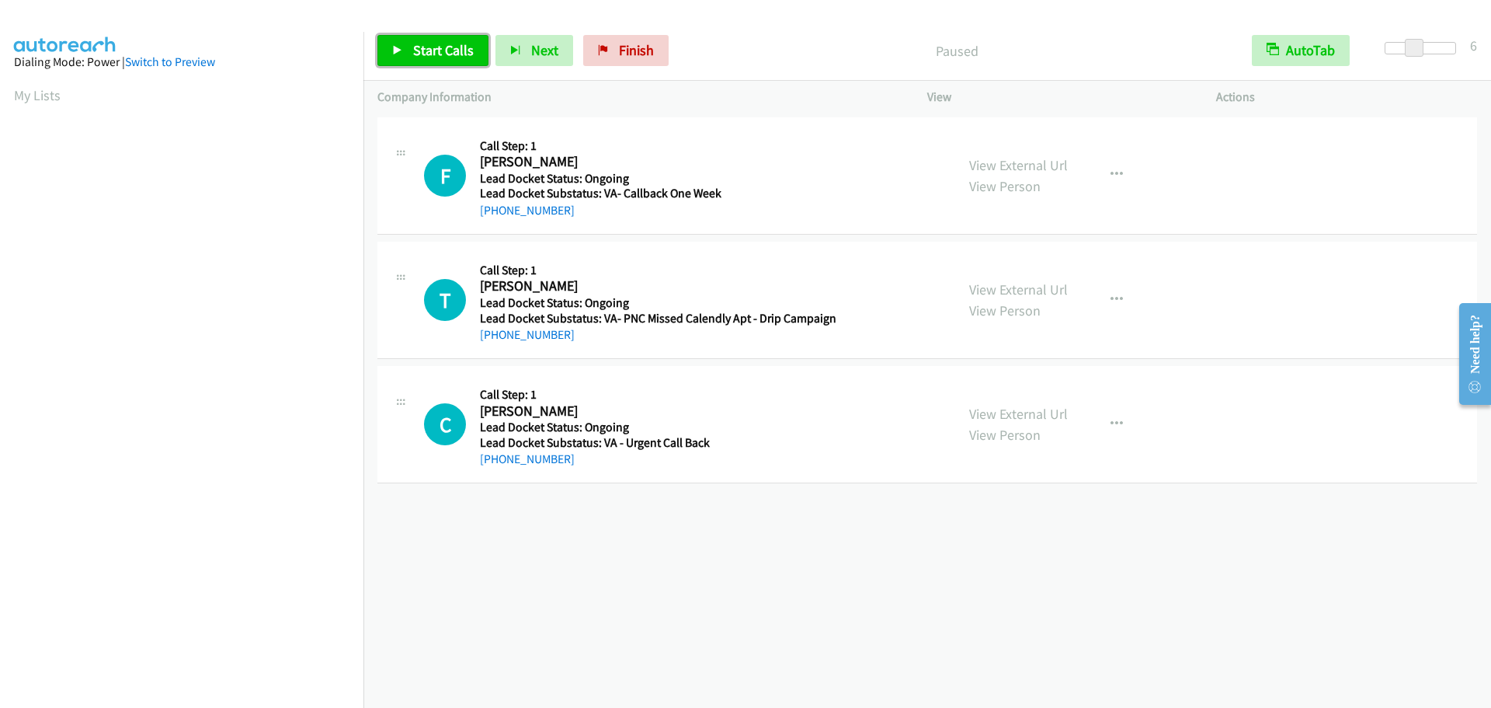
click at [440, 49] on span "Start Calls" at bounding box center [443, 50] width 61 height 18
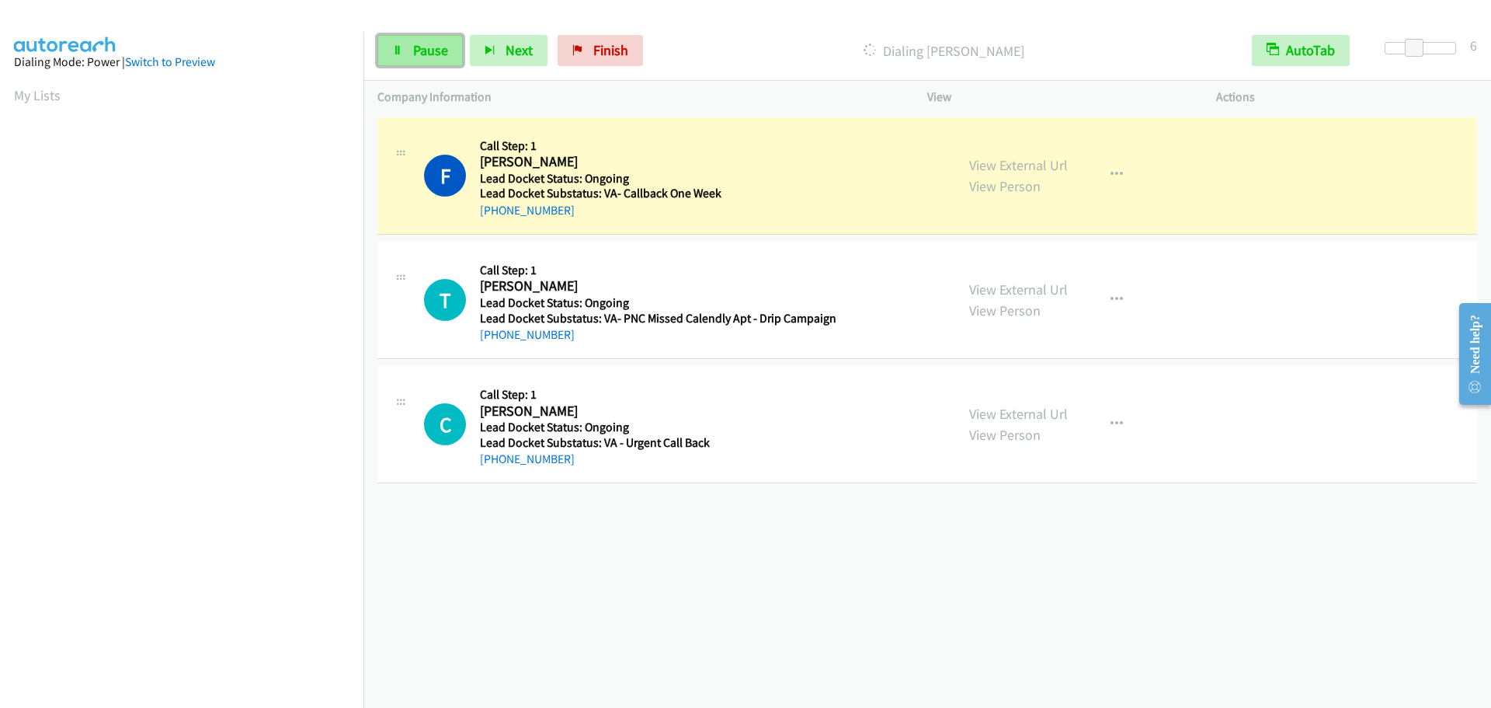
click at [419, 55] on span "Pause" at bounding box center [430, 50] width 35 height 18
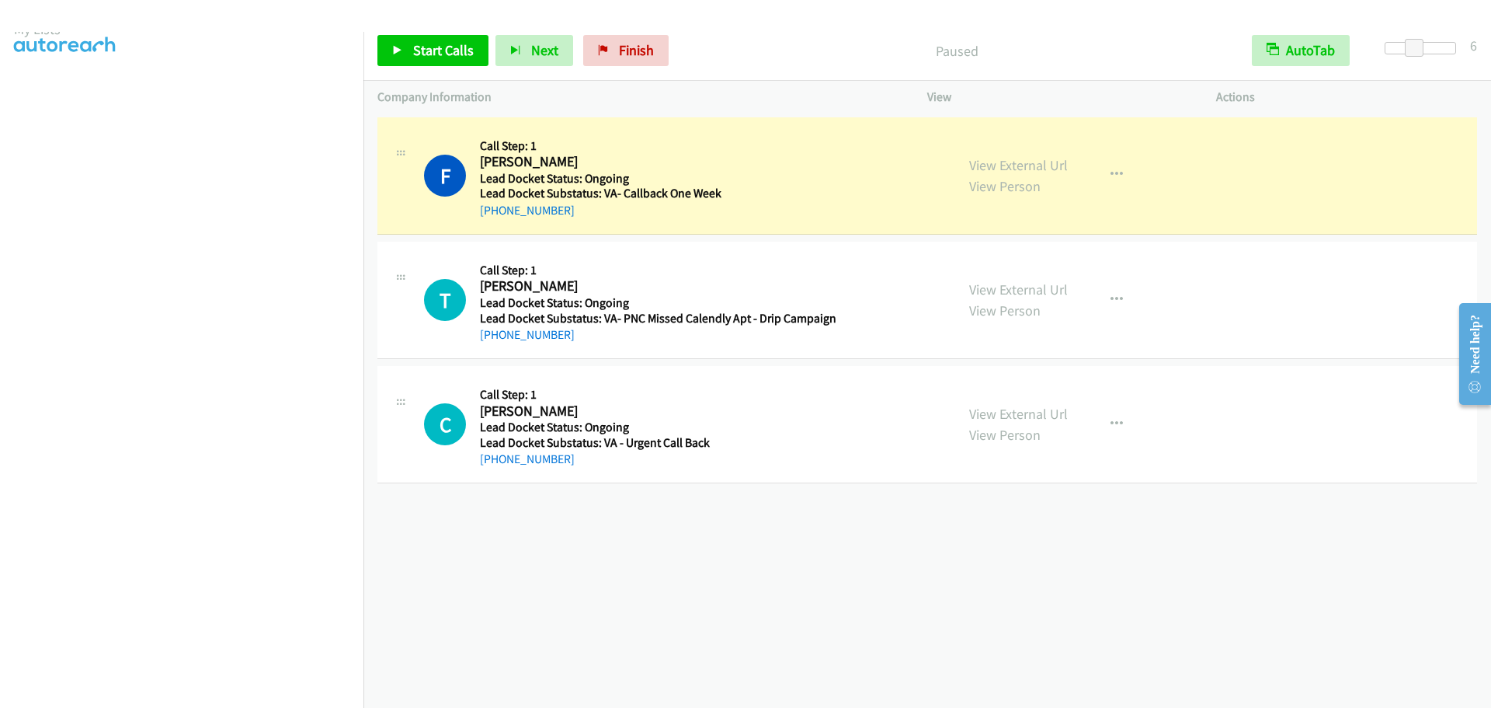
scroll to position [163, 0]
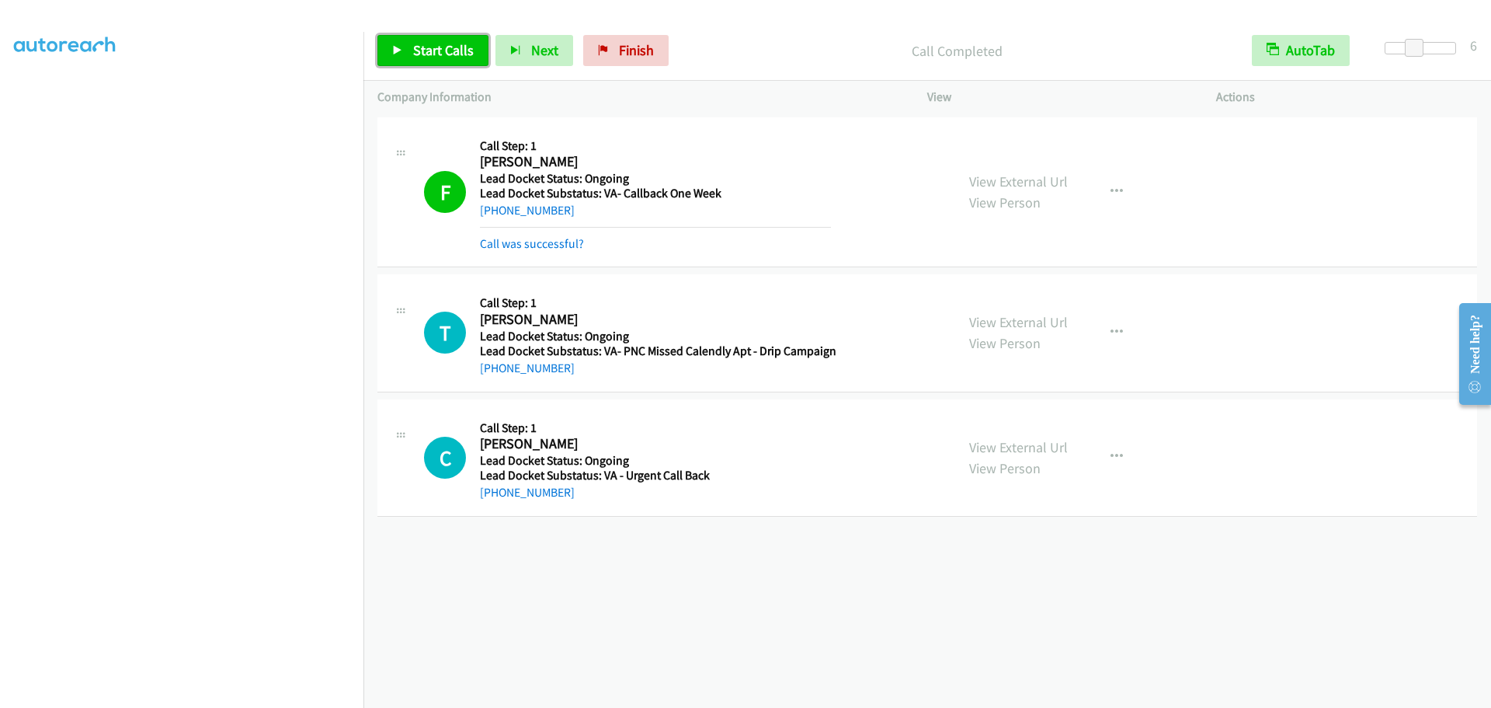
click at [430, 44] on span "Start Calls" at bounding box center [443, 50] width 61 height 18
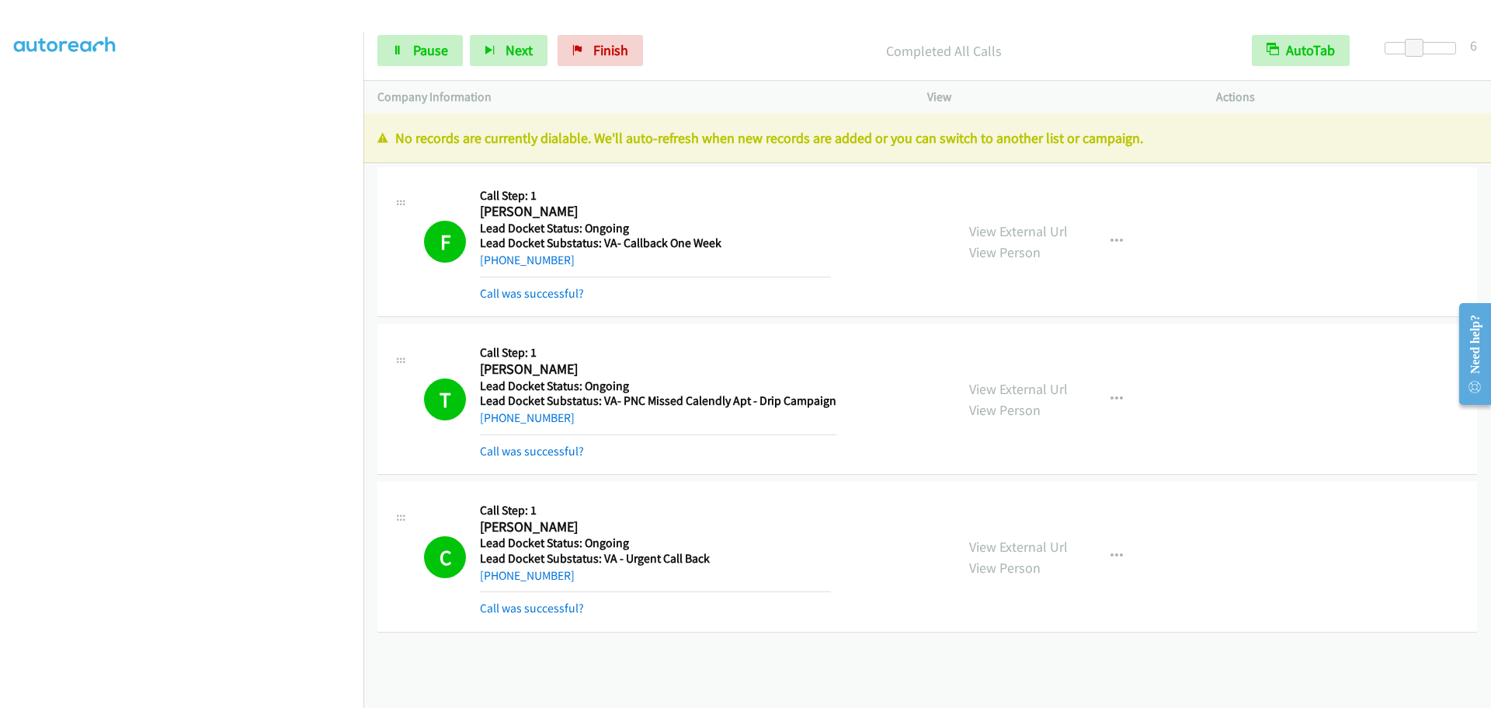
scroll to position [0, 0]
drag, startPoint x: 35, startPoint y: 91, endPoint x: 135, endPoint y: 129, distance: 107.2
click at [35, 91] on link "My Lists" at bounding box center [37, 95] width 47 height 18
